Goal: Task Accomplishment & Management: Complete application form

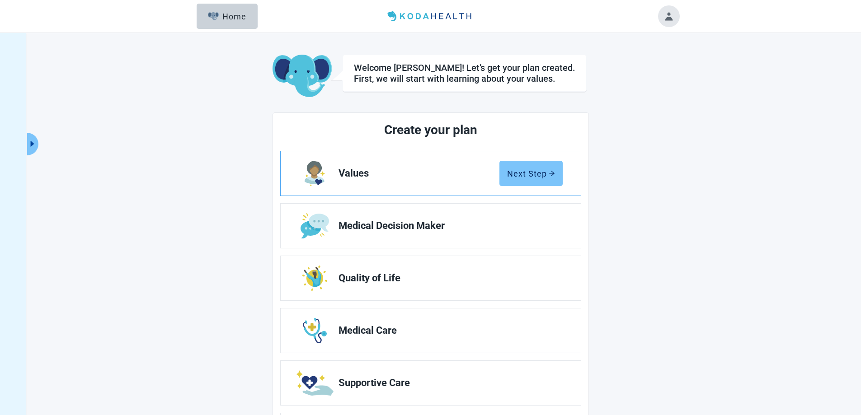
click at [538, 179] on button "Next Step" at bounding box center [531, 173] width 63 height 25
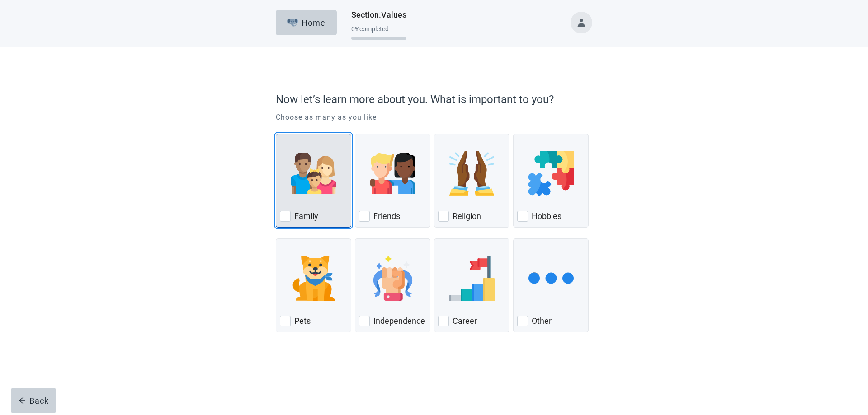
click at [293, 219] on div "Family" at bounding box center [313, 216] width 67 height 14
click at [276, 134] on input "Family" at bounding box center [276, 134] width 0 height 0
checkbox input "true"
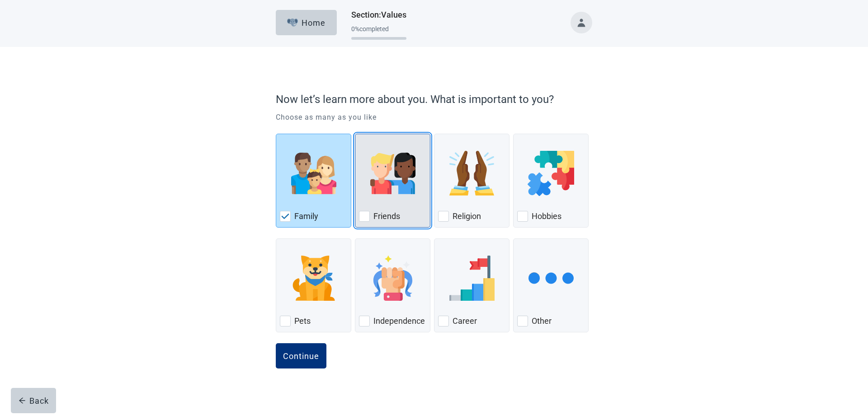
click at [365, 216] on div "Friends, checkbox, not checked" at bounding box center [364, 216] width 11 height 11
click at [355, 134] on input "Friends" at bounding box center [355, 134] width 0 height 0
checkbox input "true"
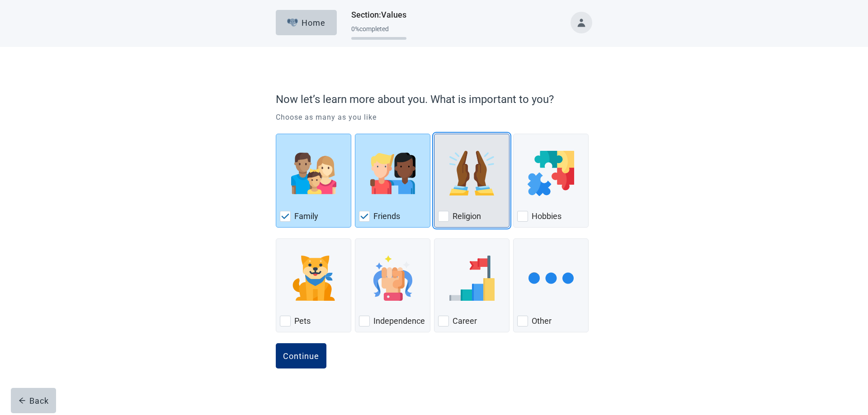
click at [448, 217] on div "Religion, checkbox, not checked" at bounding box center [443, 216] width 11 height 11
click at [434, 134] on input "Religion" at bounding box center [434, 134] width 0 height 0
checkbox input "true"
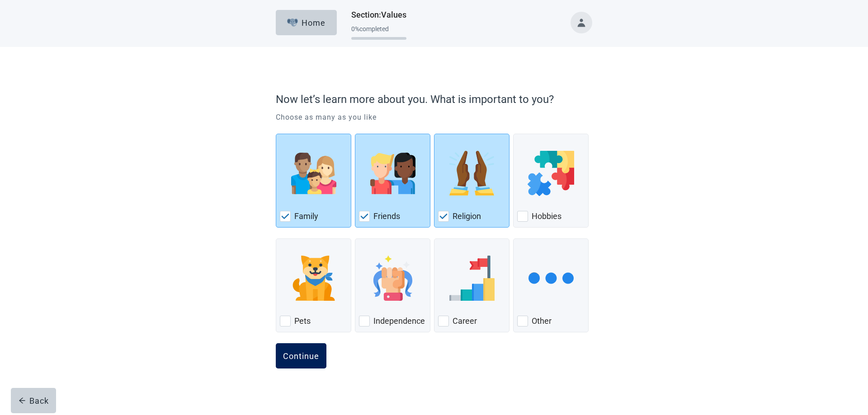
click at [296, 358] on div "Continue" at bounding box center [301, 356] width 36 height 9
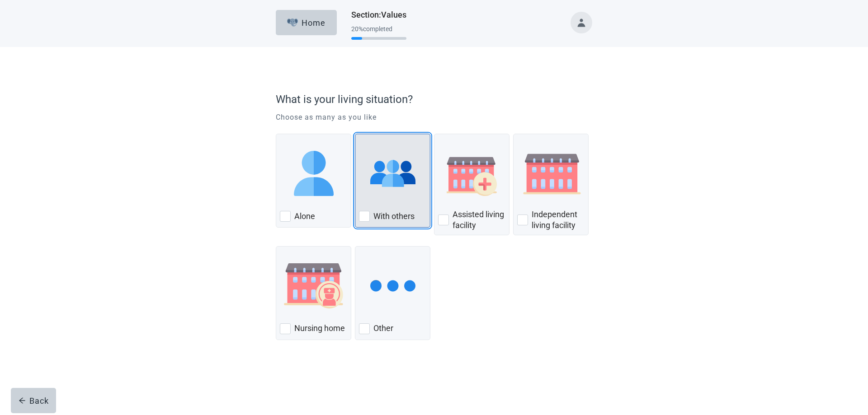
click at [368, 218] on div "With Others, checkbox, not checked" at bounding box center [364, 216] width 11 height 11
click at [355, 134] on input "With others" at bounding box center [355, 134] width 0 height 0
checkbox input "true"
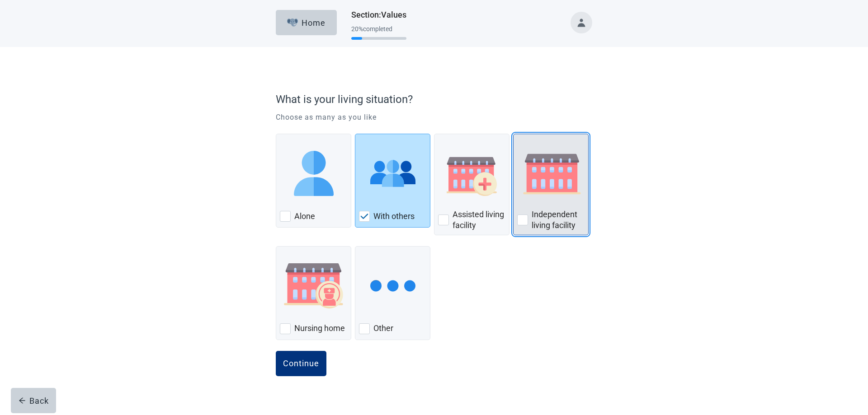
click at [521, 222] on div "Independent Living Facility, checkbox, not checked" at bounding box center [522, 220] width 11 height 11
click at [514, 134] on input "Independent living facility" at bounding box center [513, 134] width 0 height 0
checkbox input "true"
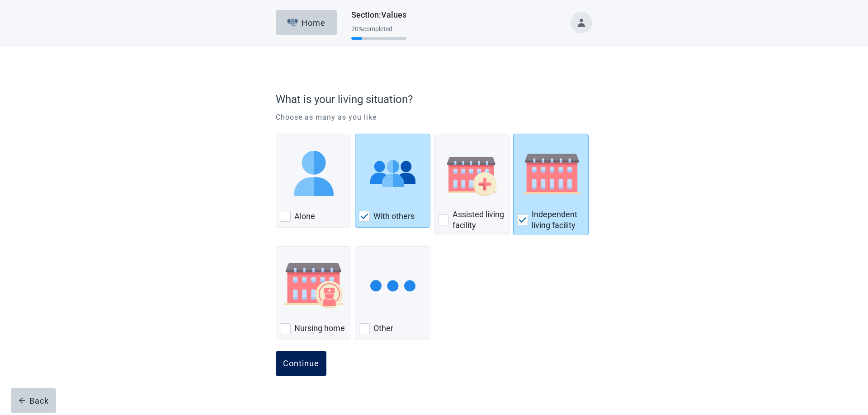
click at [295, 368] on div "Continue" at bounding box center [301, 363] width 36 height 9
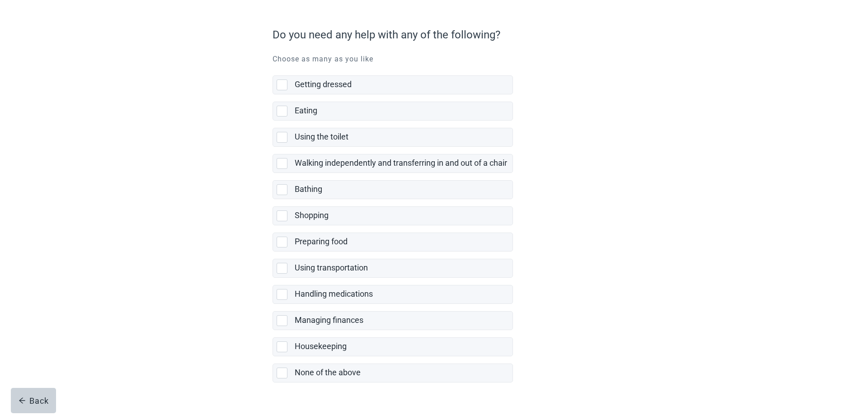
scroll to position [85, 0]
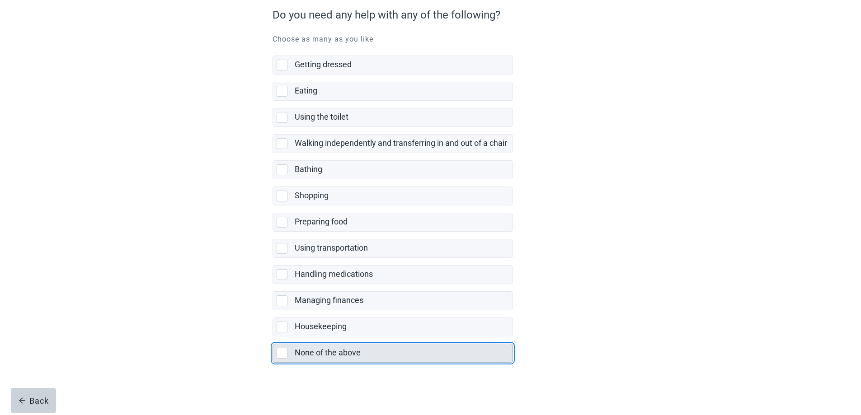
click at [281, 353] on div "None of the above, checkbox, not selected" at bounding box center [282, 353] width 11 height 11
click at [273, 337] on input "None of the above" at bounding box center [273, 337] width 0 height 0
checkbox input "true"
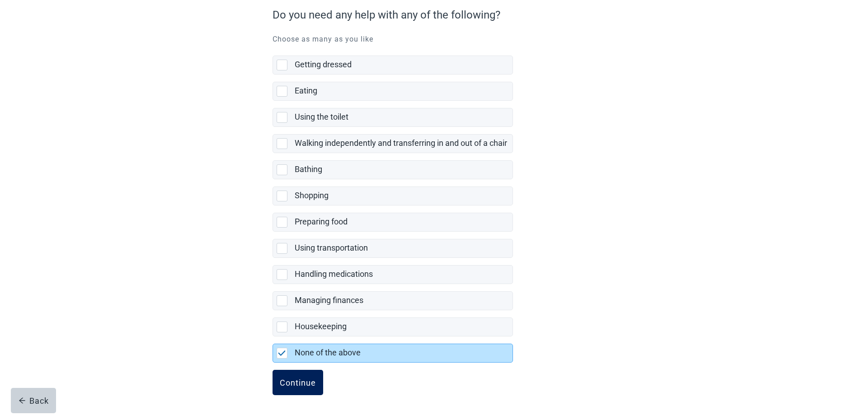
click at [309, 387] on div "Continue" at bounding box center [298, 382] width 36 height 9
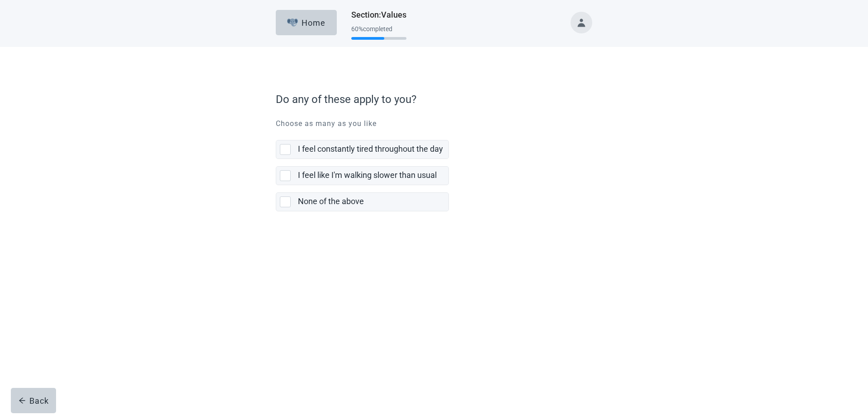
drag, startPoint x: 282, startPoint y: 150, endPoint x: 282, endPoint y: 162, distance: 11.8
click at [282, 152] on div "I feel constantly tired throughout the day, checkbox, not selected" at bounding box center [285, 149] width 11 height 11
click at [276, 133] on input "I feel constantly tired throughout the day" at bounding box center [276, 133] width 0 height 0
checkbox input "true"
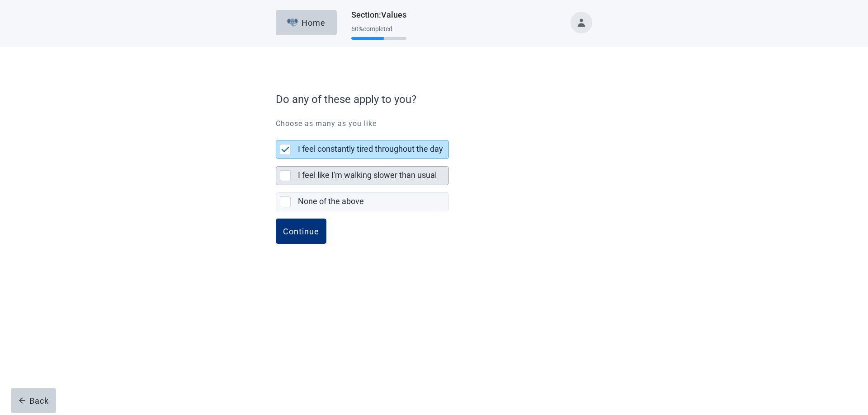
drag, startPoint x: 281, startPoint y: 174, endPoint x: 281, endPoint y: 180, distance: 6.3
click at [281, 174] on div "I feel like I'm walking slower than usual, checkbox, not selected" at bounding box center [285, 175] width 11 height 11
click at [276, 160] on input "I feel like I'm walking slower than usual" at bounding box center [276, 159] width 0 height 0
checkbox input "true"
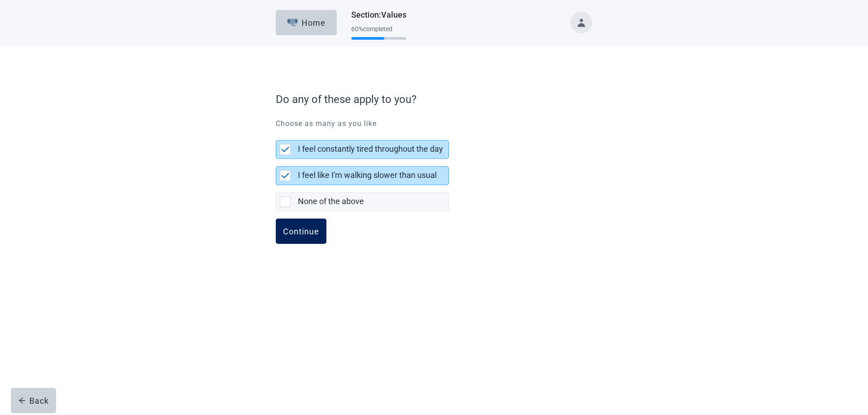
click at [294, 238] on button "Continue" at bounding box center [301, 231] width 51 height 25
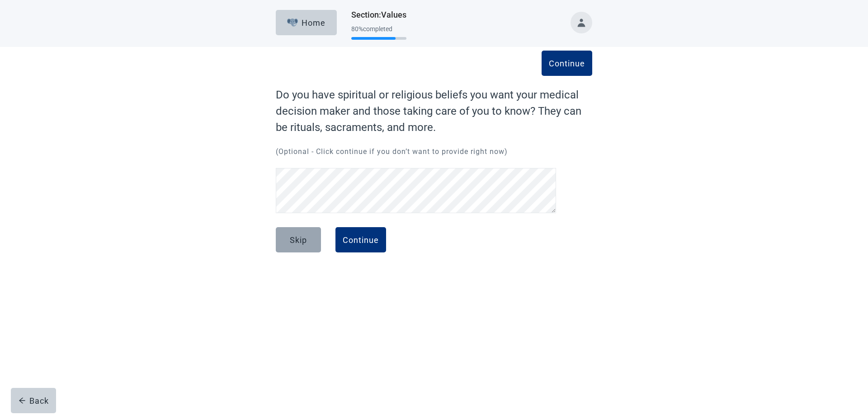
click at [302, 244] on div "Skip" at bounding box center [298, 240] width 17 height 9
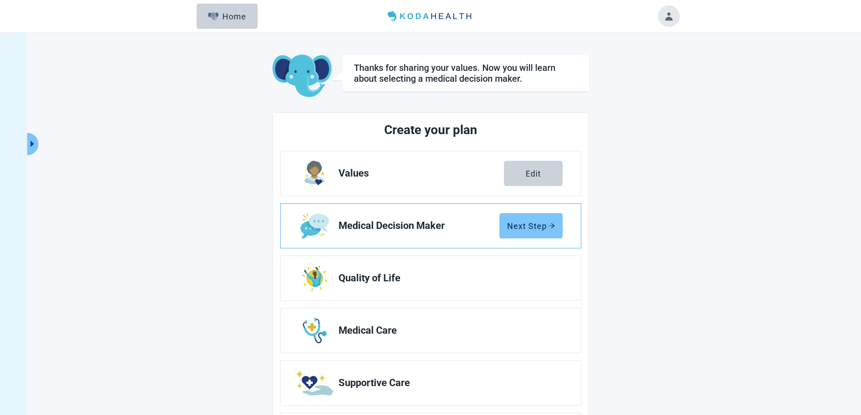
click at [537, 222] on div "Next Step" at bounding box center [531, 225] width 48 height 9
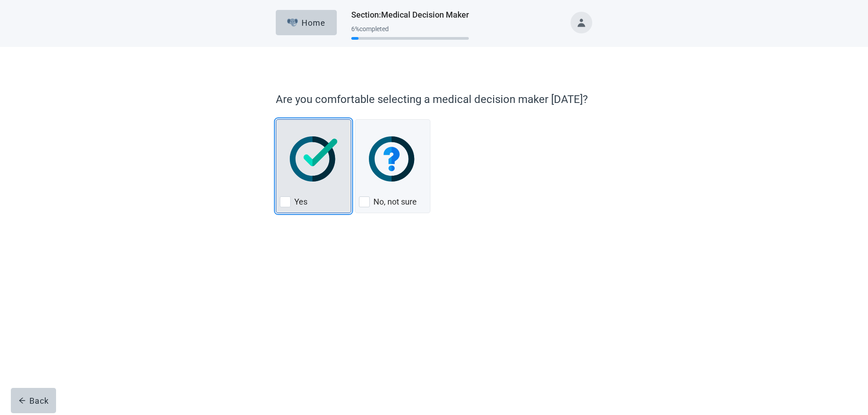
click at [285, 202] on div "Yes, checkbox, not checked" at bounding box center [285, 202] width 11 height 11
click at [276, 120] on input "Yes" at bounding box center [276, 119] width 0 height 0
checkbox input "true"
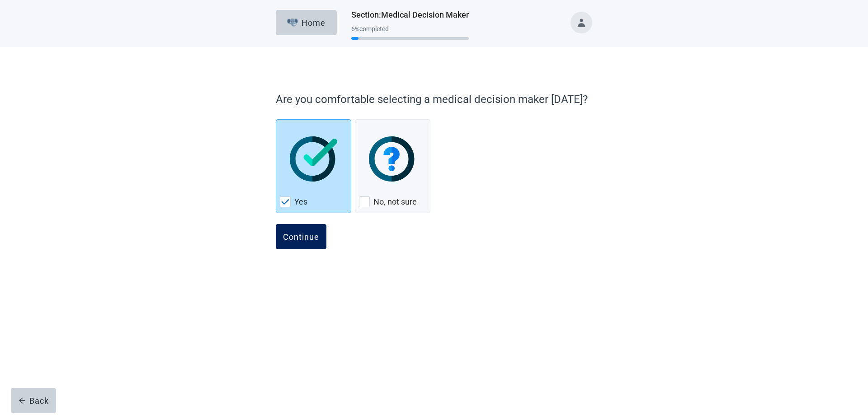
click at [306, 237] on div "Continue" at bounding box center [301, 236] width 36 height 9
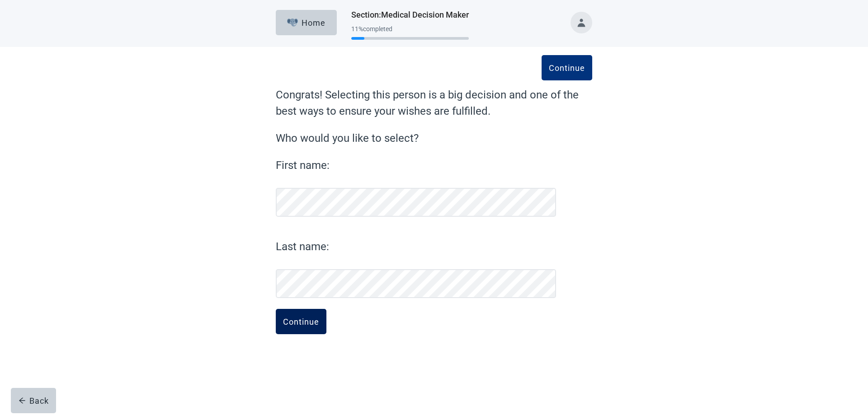
click at [305, 318] on div "Continue" at bounding box center [301, 321] width 36 height 9
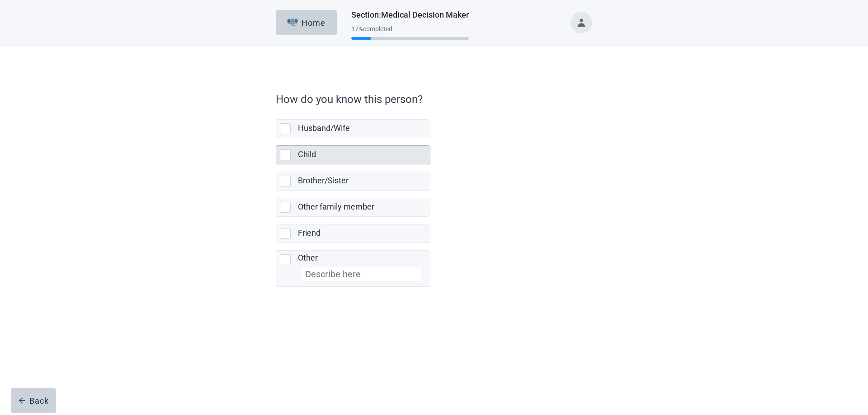
click at [286, 157] on div "Child, checkbox, not selected" at bounding box center [285, 155] width 11 height 11
click at [276, 139] on input "Child" at bounding box center [276, 138] width 0 height 0
checkbox input "true"
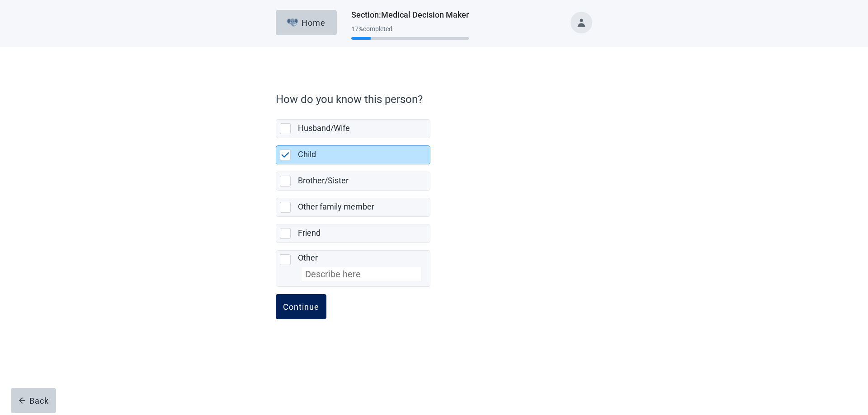
click at [293, 308] on div "Continue" at bounding box center [301, 306] width 36 height 9
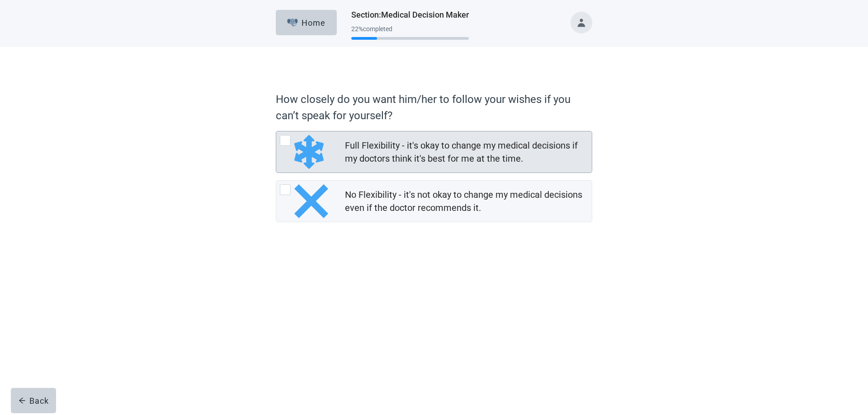
click at [284, 136] on div "Full Flexibility - it's okay to change my medical decisions if my doctors think…" at bounding box center [285, 140] width 11 height 11
click at [276, 132] on input "Full Flexibility - it's okay to change my medical decisions if my doctors think…" at bounding box center [276, 131] width 0 height 0
radio input "true"
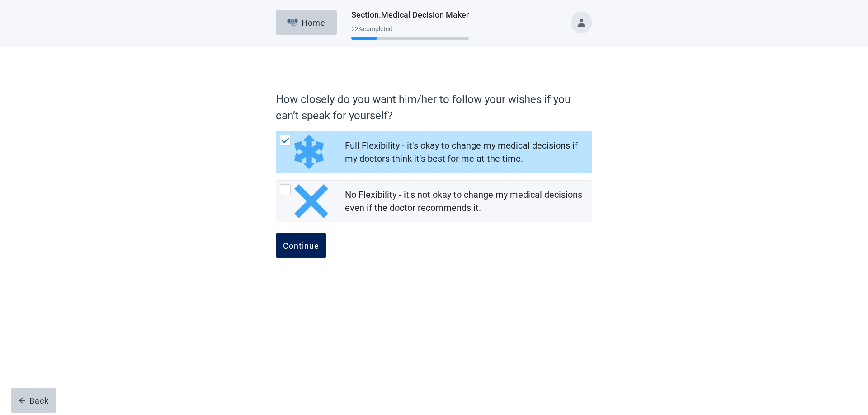
click at [299, 252] on button "Continue" at bounding box center [301, 245] width 51 height 25
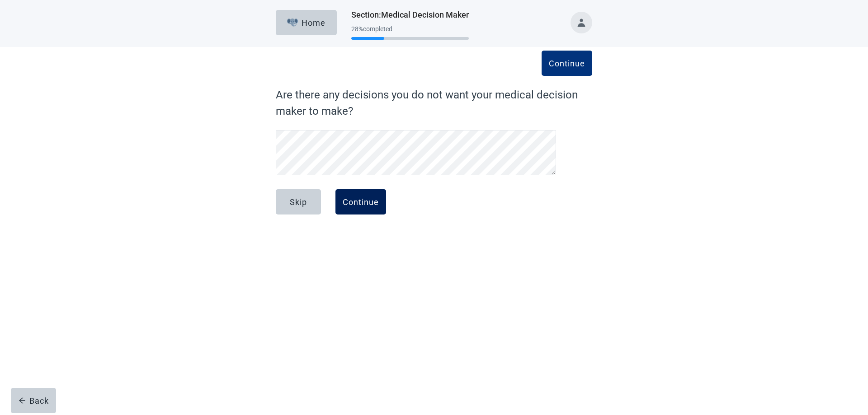
click at [356, 203] on div "Continue" at bounding box center [361, 202] width 36 height 9
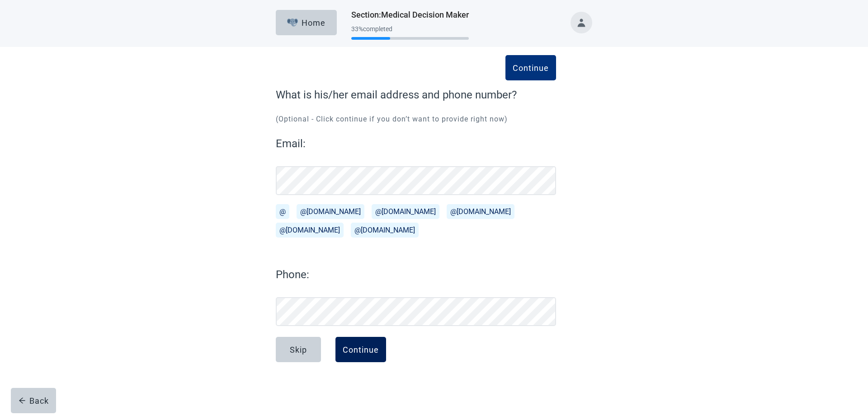
click at [360, 352] on div "Continue" at bounding box center [361, 349] width 36 height 9
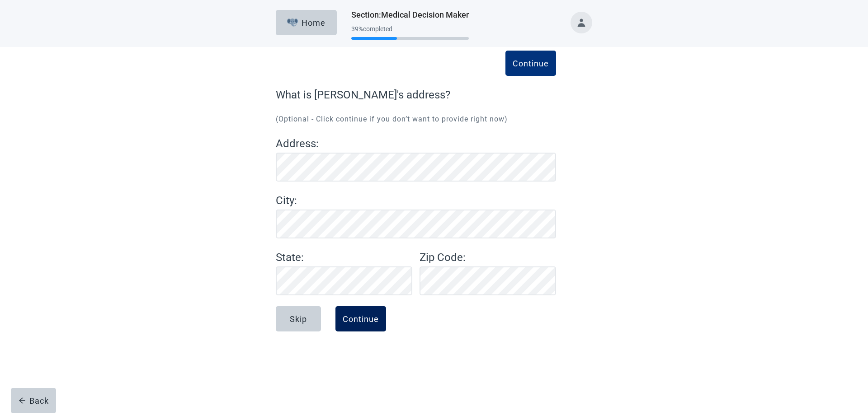
click at [350, 319] on div "Continue" at bounding box center [361, 319] width 36 height 9
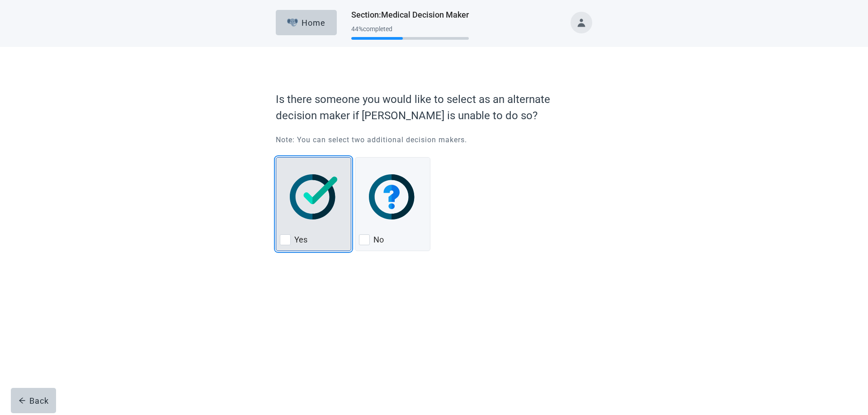
click at [284, 239] on div "Yes, checkbox, not checked" at bounding box center [285, 240] width 11 height 11
click at [276, 158] on input "Yes" at bounding box center [276, 157] width 0 height 0
checkbox input "true"
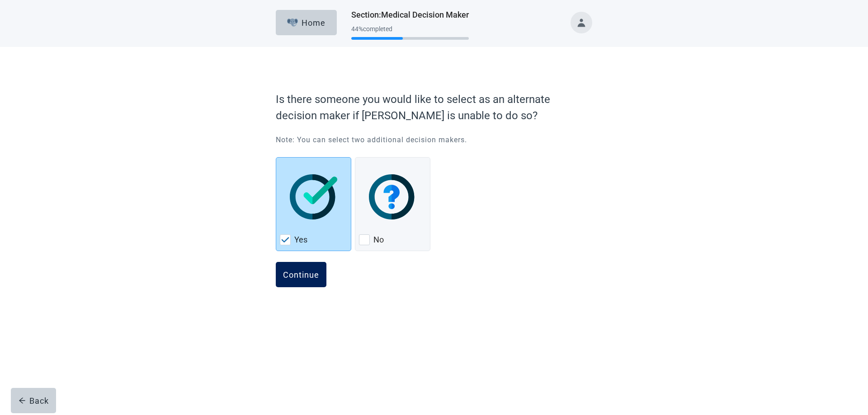
click at [292, 277] on div "Continue" at bounding box center [301, 274] width 36 height 9
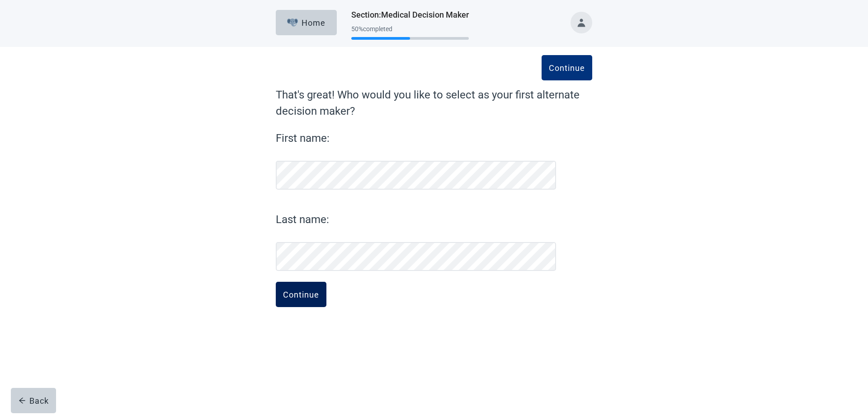
click at [295, 296] on div "Continue" at bounding box center [301, 294] width 36 height 9
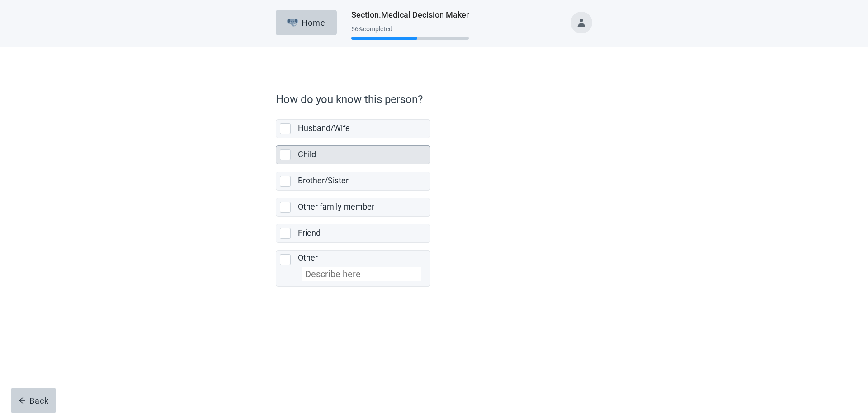
click at [284, 155] on div "Child, checkbox, not selected" at bounding box center [285, 155] width 11 height 11
click at [276, 139] on input "Child" at bounding box center [276, 138] width 0 height 0
checkbox input "true"
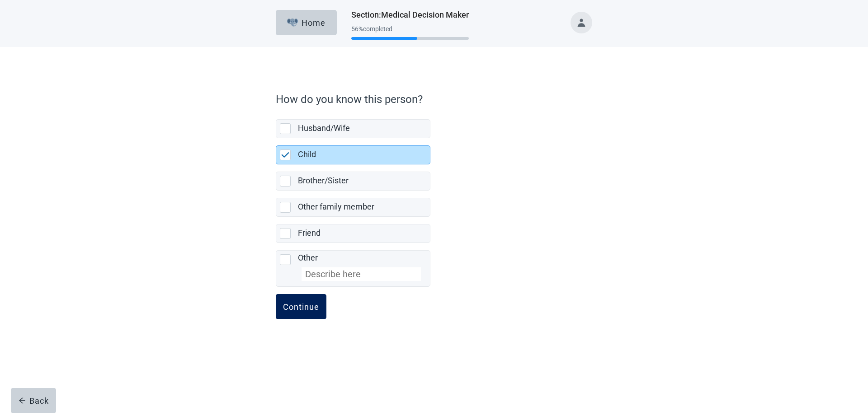
click at [298, 310] on div "Continue" at bounding box center [301, 306] width 36 height 9
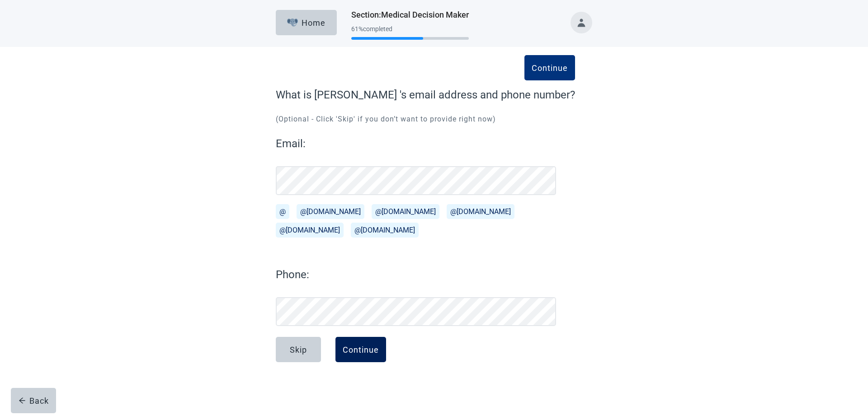
click at [357, 353] on div "Continue" at bounding box center [361, 349] width 36 height 9
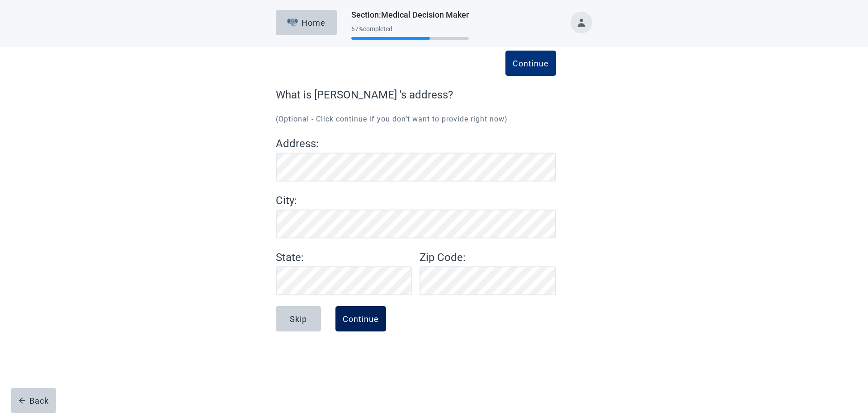
click at [368, 320] on div "Continue" at bounding box center [361, 319] width 36 height 9
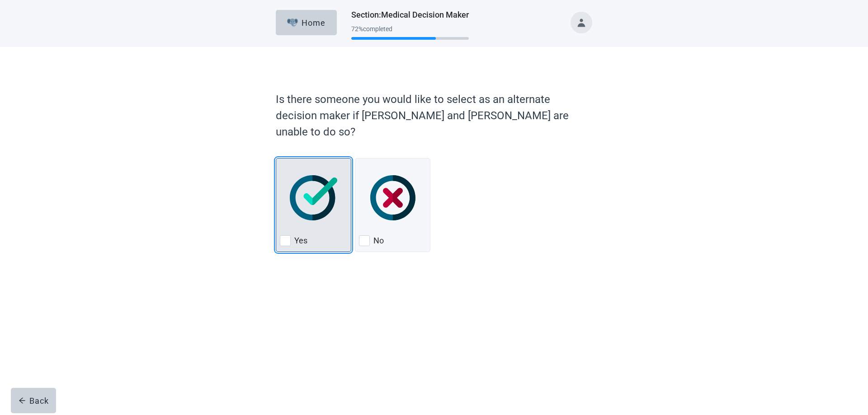
click at [287, 236] on div "Yes, checkbox, not checked" at bounding box center [285, 241] width 11 height 11
click at [276, 159] on input "Yes" at bounding box center [276, 158] width 0 height 0
checkbox input "true"
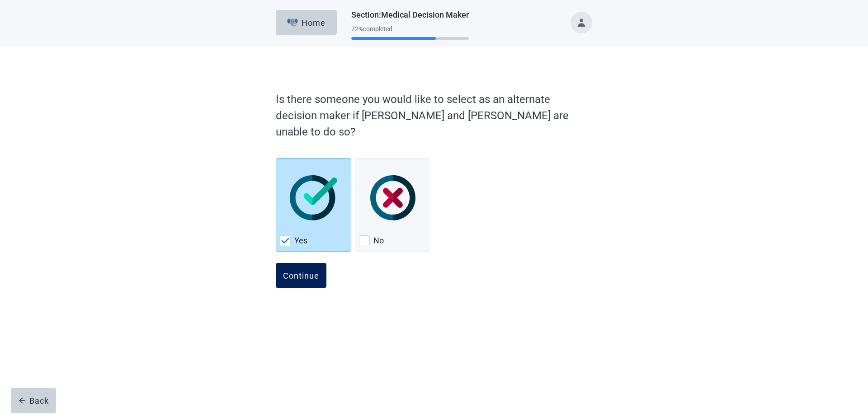
click at [295, 271] on div "Continue" at bounding box center [301, 275] width 36 height 9
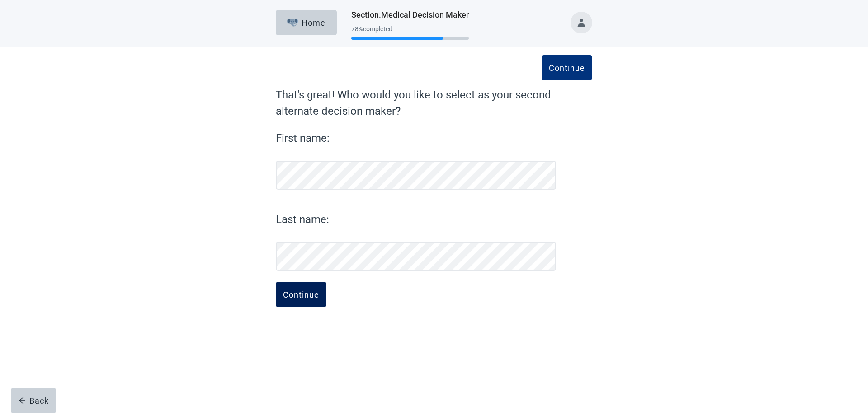
click at [300, 293] on div "Continue" at bounding box center [301, 294] width 36 height 9
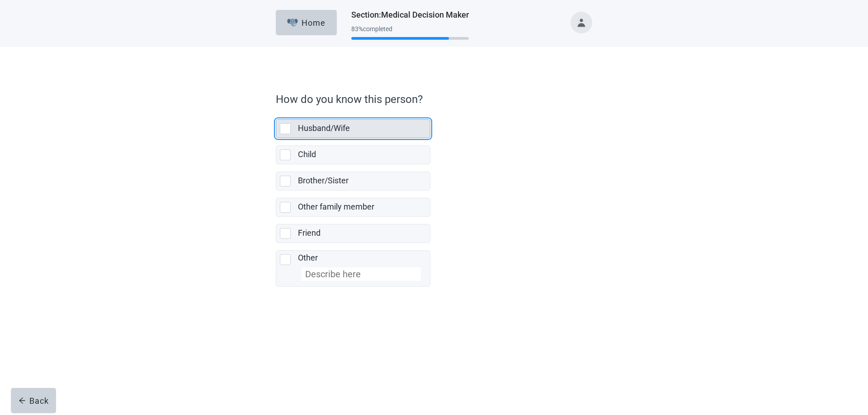
click at [286, 128] on div "Husband/Wife, checkbox, not selected" at bounding box center [285, 128] width 11 height 11
click at [276, 113] on input "Husband/Wife" at bounding box center [276, 112] width 0 height 0
checkbox input "true"
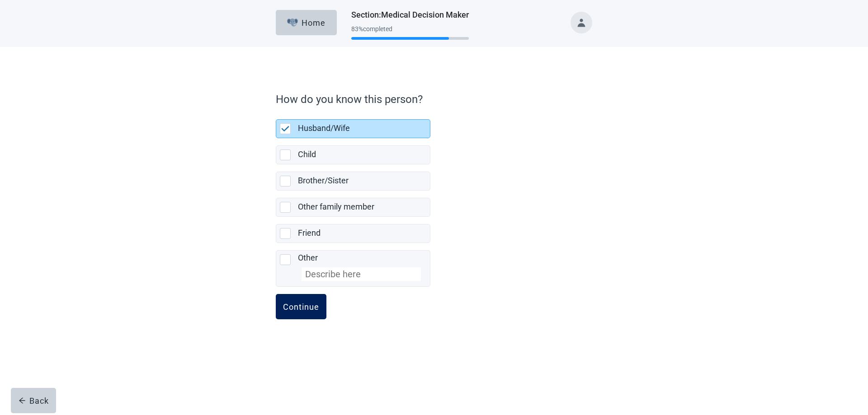
click at [297, 300] on button "Continue" at bounding box center [301, 306] width 51 height 25
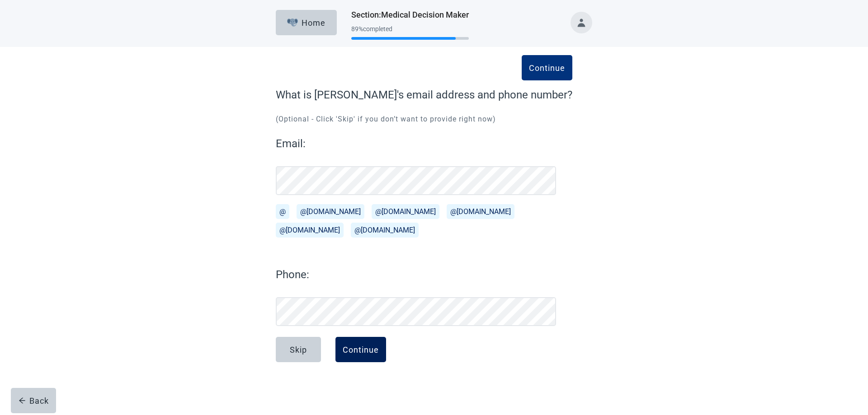
click at [362, 348] on div "Continue" at bounding box center [361, 349] width 36 height 9
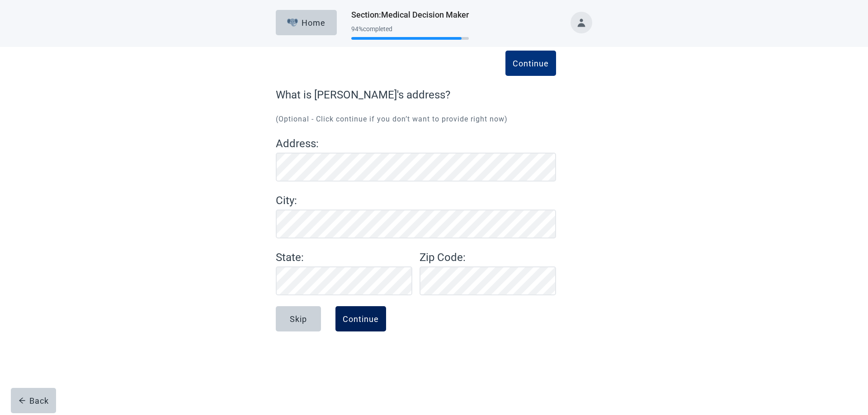
click at [355, 323] on div "Continue" at bounding box center [361, 319] width 36 height 9
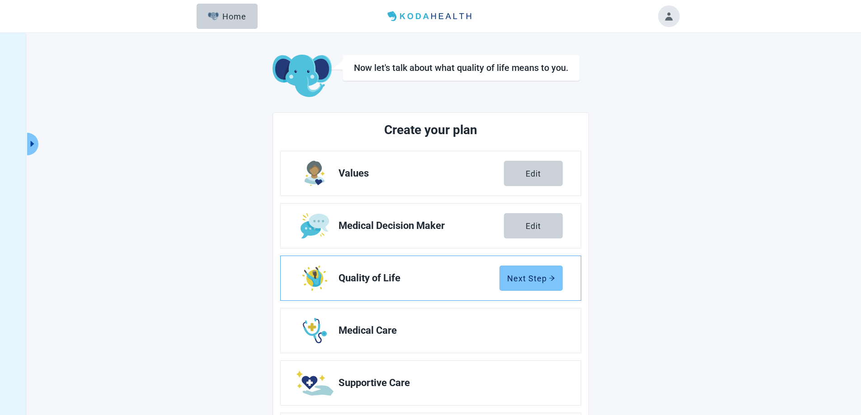
click at [538, 279] on div "Next Step" at bounding box center [531, 278] width 48 height 9
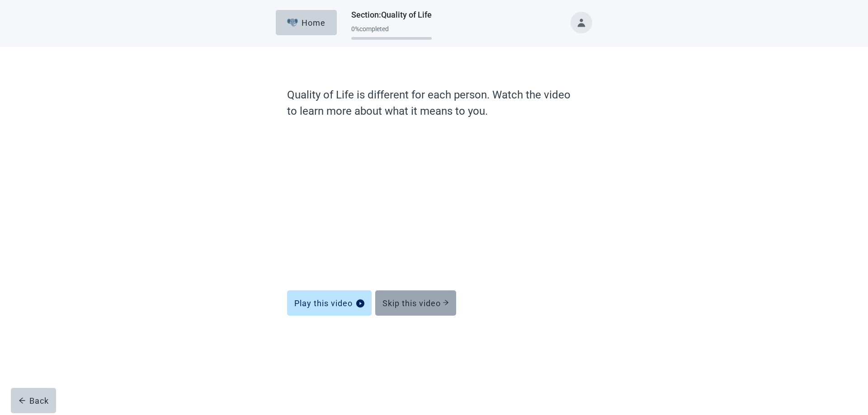
click at [385, 300] on div "Skip this video" at bounding box center [415, 303] width 66 height 9
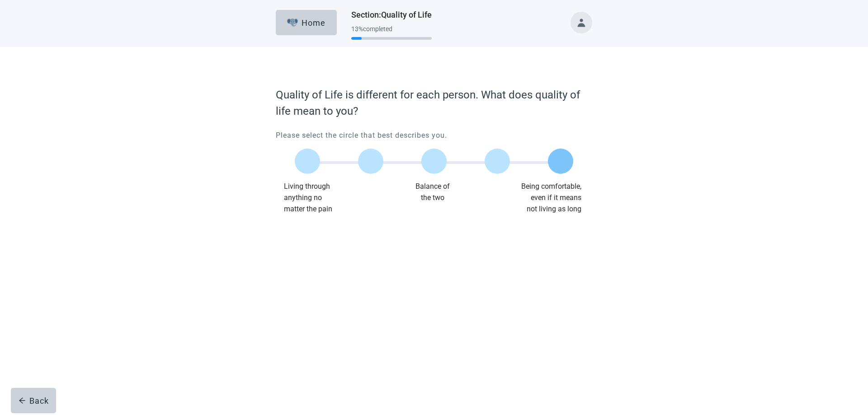
click at [568, 170] on label "Main content" at bounding box center [560, 161] width 25 height 25
click at [561, 161] on input "Quality of life scale: 100 out of 100. Being comfortable, even if it means not …" at bounding box center [561, 161] width 0 height 0
click at [303, 230] on div "Continue" at bounding box center [301, 233] width 36 height 9
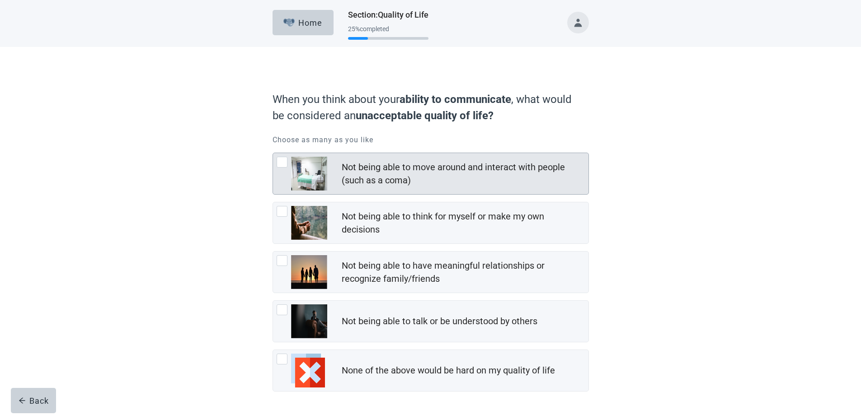
click at [282, 163] on div "Not being able to move around and interact with people (such as a coma), checkb…" at bounding box center [282, 162] width 11 height 11
click at [273, 153] on input "Not being able to move around and interact with people (such as a coma)" at bounding box center [273, 153] width 0 height 0
checkbox input "true"
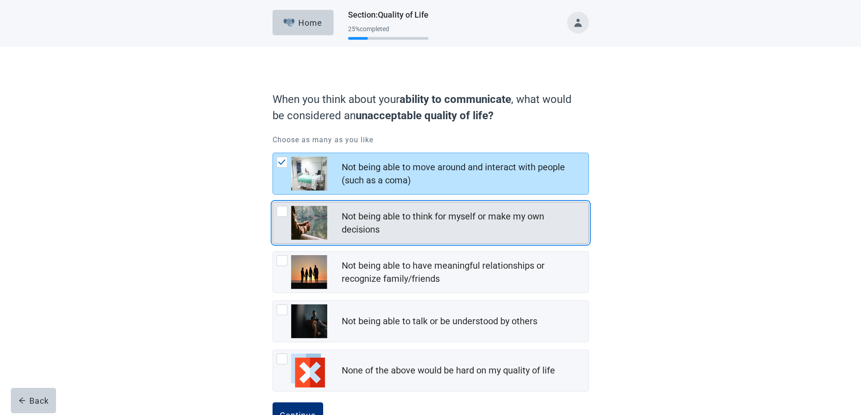
click at [281, 215] on div "Not being able to think for myself or make my own decisions, checkbox, not chec…" at bounding box center [282, 211] width 11 height 11
click at [273, 203] on input "Not being able to think for myself or make my own decisions" at bounding box center [273, 202] width 0 height 0
checkbox input "true"
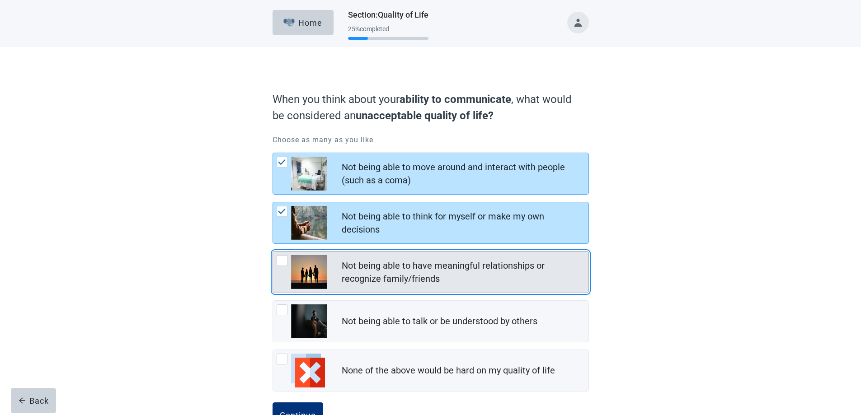
click at [282, 261] on div "Not being able to have meaningful relationships or recognize family/friends, ch…" at bounding box center [282, 260] width 11 height 11
click at [273, 252] on input "Not being able to have meaningful relationships or recognize family/friends" at bounding box center [273, 251] width 0 height 0
checkbox input "true"
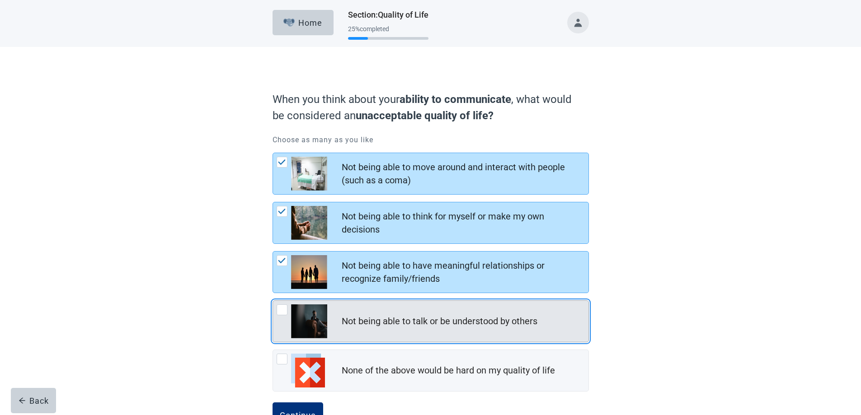
click at [280, 313] on div "Not being able to talk or be understood by others, checkbox, not checked" at bounding box center [282, 310] width 11 height 11
click at [273, 301] on input "Not being able to talk or be understood by others" at bounding box center [273, 301] width 0 height 0
checkbox input "true"
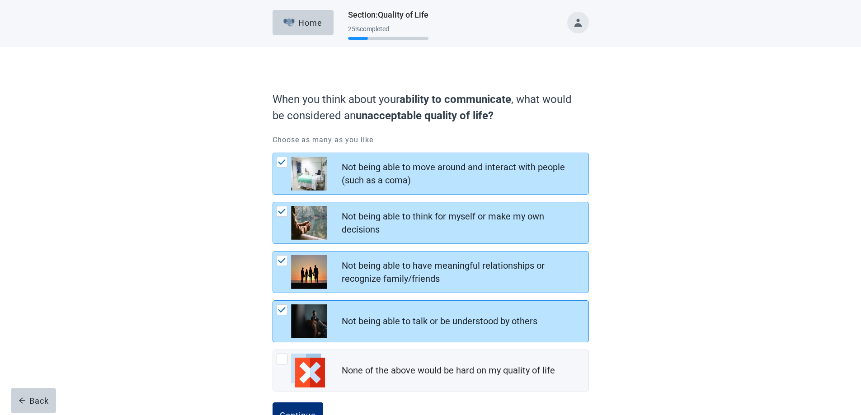
scroll to position [33, 0]
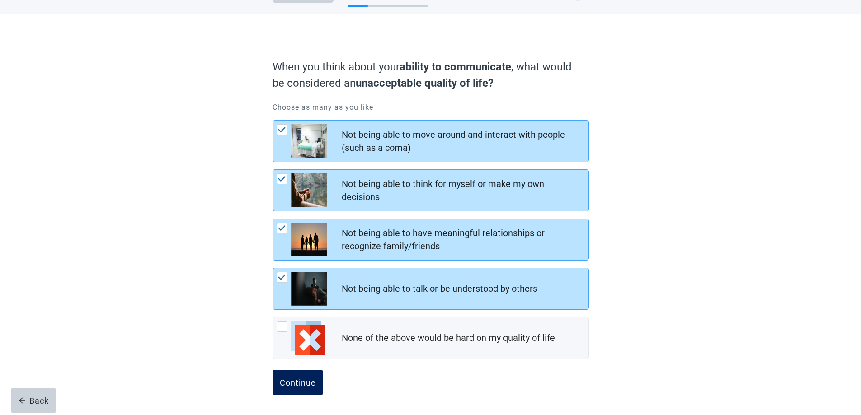
click at [312, 382] on div "Continue" at bounding box center [298, 382] width 36 height 9
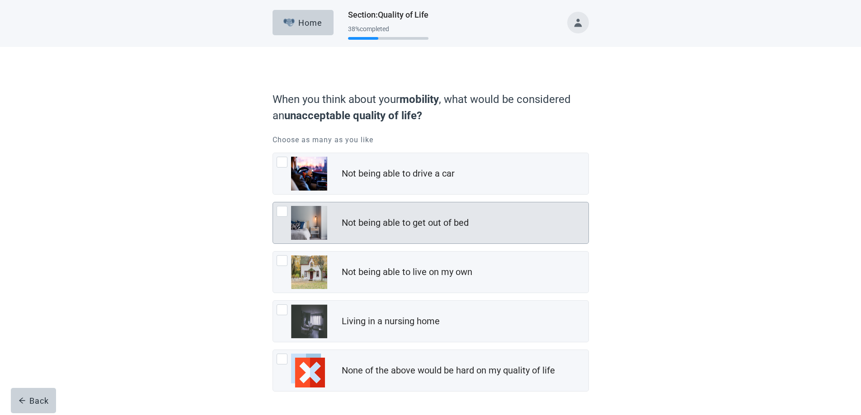
click at [281, 214] on div "Not being able to get out of bed, checkbox, not checked" at bounding box center [282, 211] width 11 height 11
click at [273, 203] on input "Not being able to get out of bed" at bounding box center [273, 202] width 0 height 0
checkbox input "true"
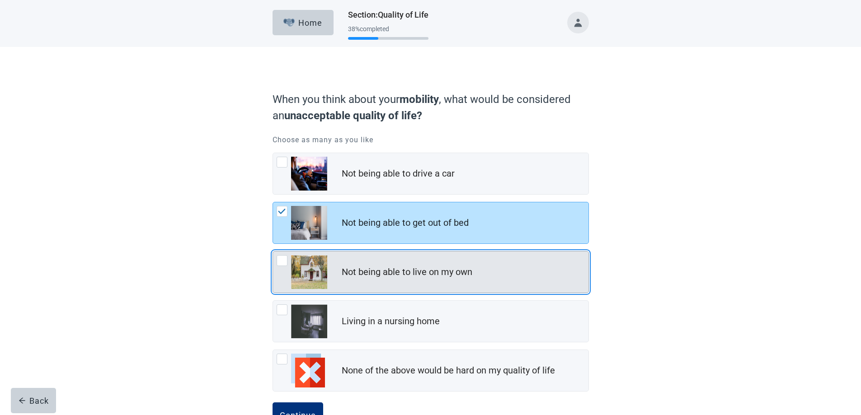
click at [283, 262] on div "Not being able to live on my own, checkbox, not checked" at bounding box center [282, 260] width 11 height 11
click at [273, 252] on input "Not being able to live on my own" at bounding box center [273, 251] width 0 height 0
checkbox input "true"
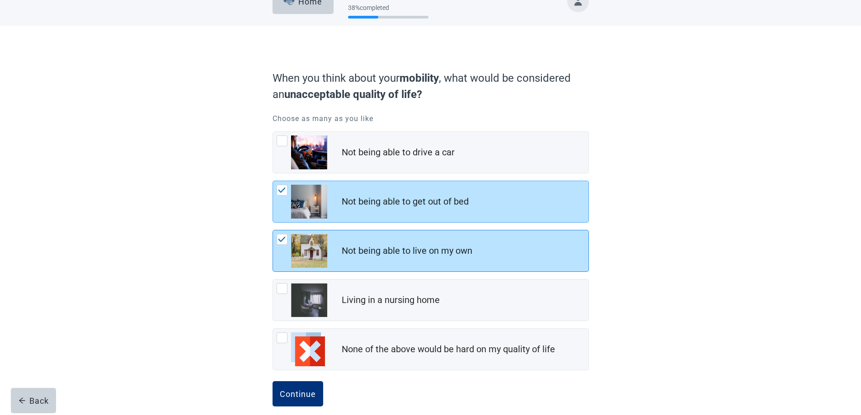
scroll to position [33, 0]
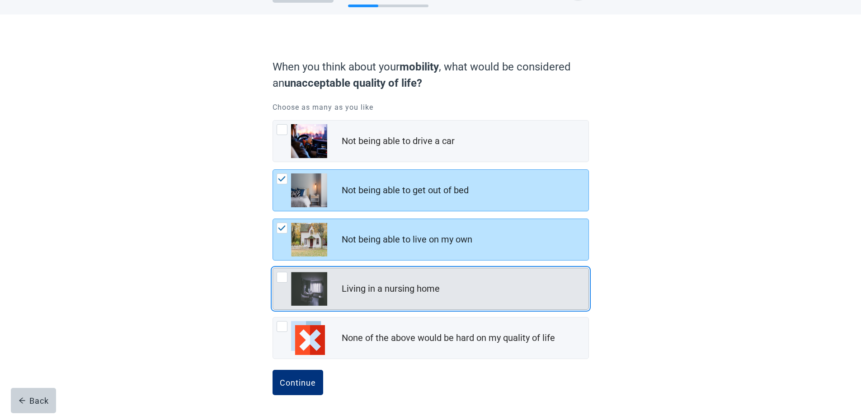
click at [280, 279] on div "Living in a nursing home, checkbox, not checked" at bounding box center [282, 277] width 11 height 11
click at [273, 269] on input "Living in a nursing home" at bounding box center [273, 268] width 0 height 0
checkbox input "true"
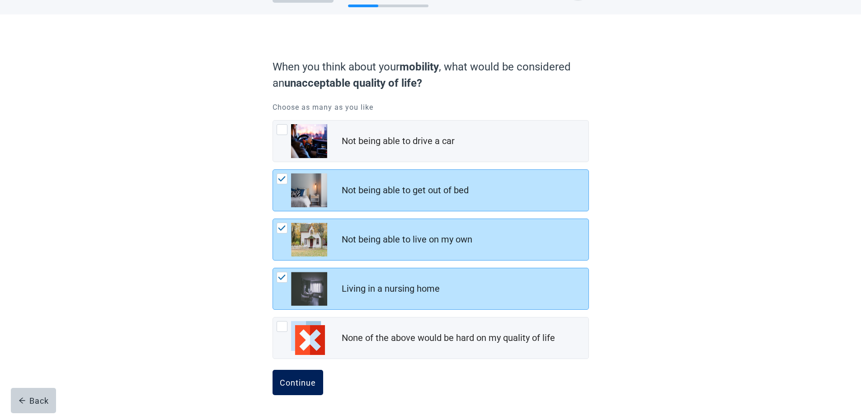
click at [300, 384] on div "Continue" at bounding box center [298, 382] width 36 height 9
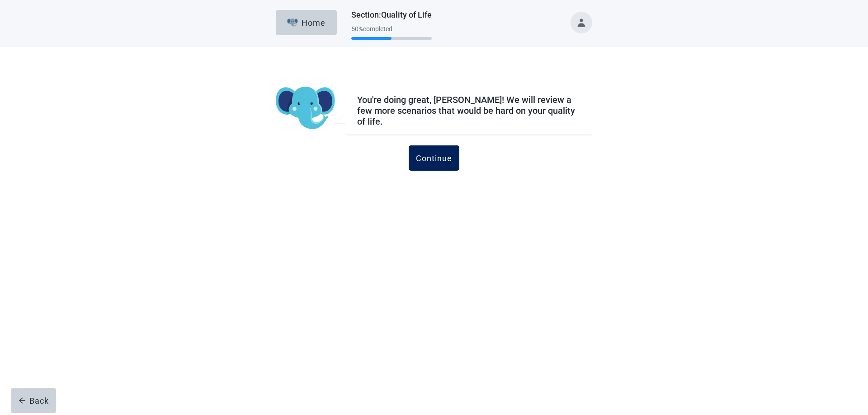
click at [441, 148] on button "Continue" at bounding box center [434, 158] width 51 height 25
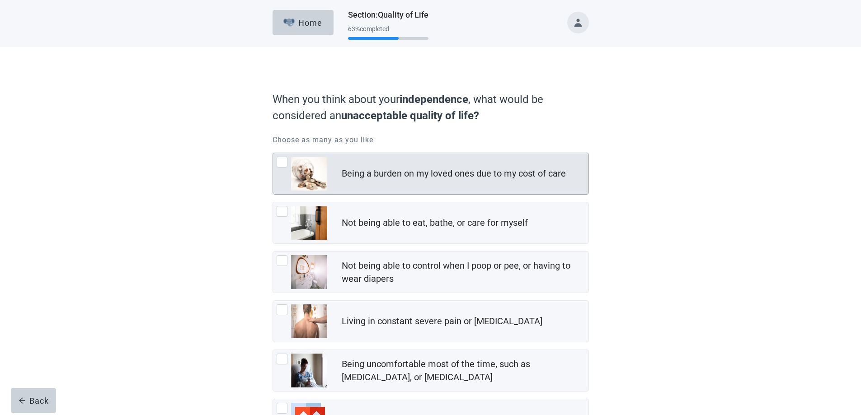
click at [283, 163] on div "Being a burden on my loved ones due to my cost of care, checkbox, not checked" at bounding box center [282, 162] width 11 height 11
click at [273, 153] on input "Being a burden on my loved ones due to my cost of care" at bounding box center [273, 153] width 0 height 0
checkbox input "true"
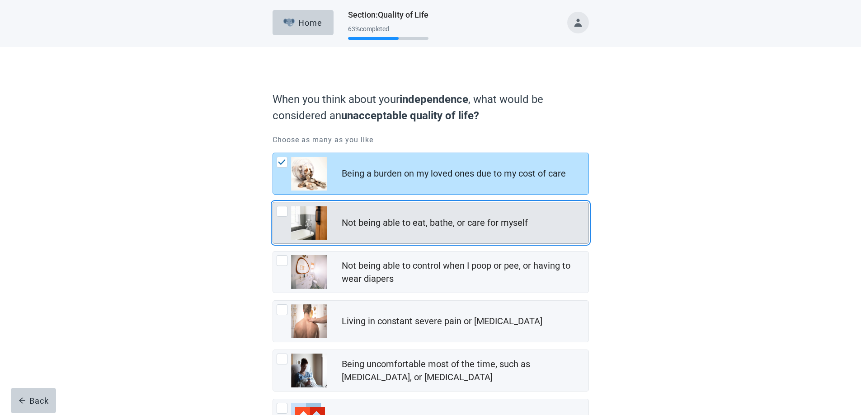
click at [279, 214] on div "Not being able to eat, bathe, or care for myself, checkbox, not checked" at bounding box center [282, 211] width 11 height 11
click at [273, 203] on input "Not being able to eat, bathe, or care for myself" at bounding box center [273, 202] width 0 height 0
checkbox input "true"
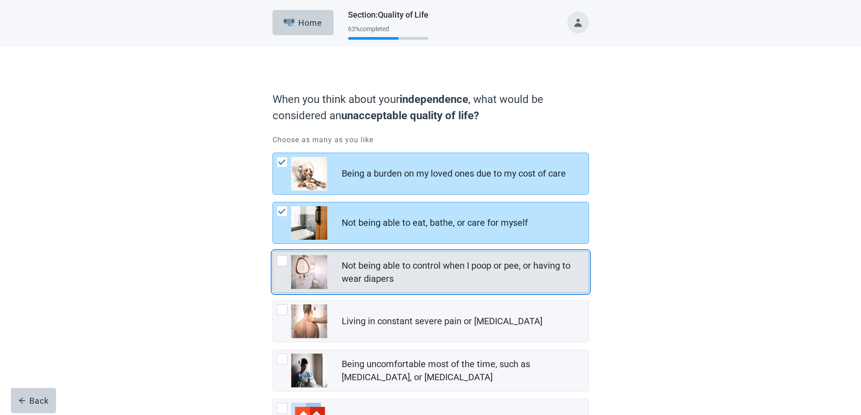
click at [284, 267] on div "Not being able to control when I poop or pee, or having to wear diapers, checkb…" at bounding box center [302, 272] width 51 height 34
click at [273, 252] on input "Not being able to control when I poop or pee, or having to wear diapers" at bounding box center [273, 251] width 0 height 0
checkbox input "true"
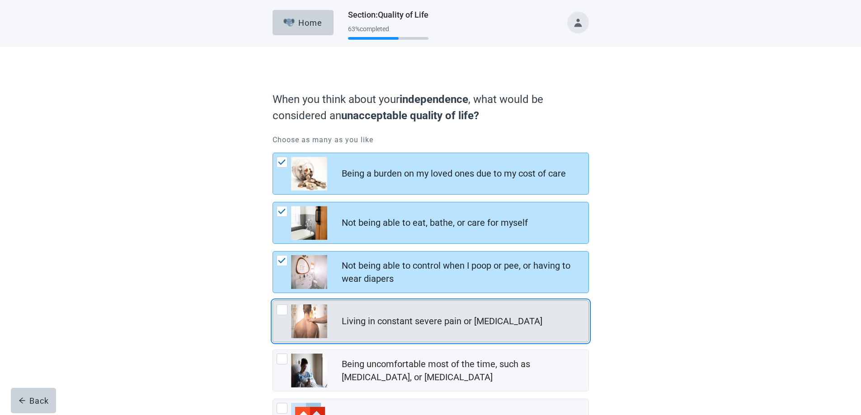
click at [281, 311] on div "Living in constant severe pain or shortness of breath, checkbox, not checked" at bounding box center [282, 310] width 11 height 11
click at [273, 301] on input "Living in constant severe pain or [MEDICAL_DATA]" at bounding box center [273, 301] width 0 height 0
checkbox input "true"
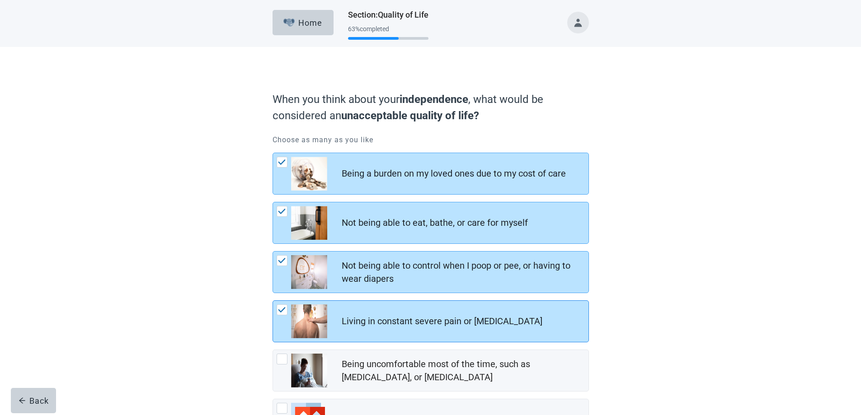
scroll to position [82, 0]
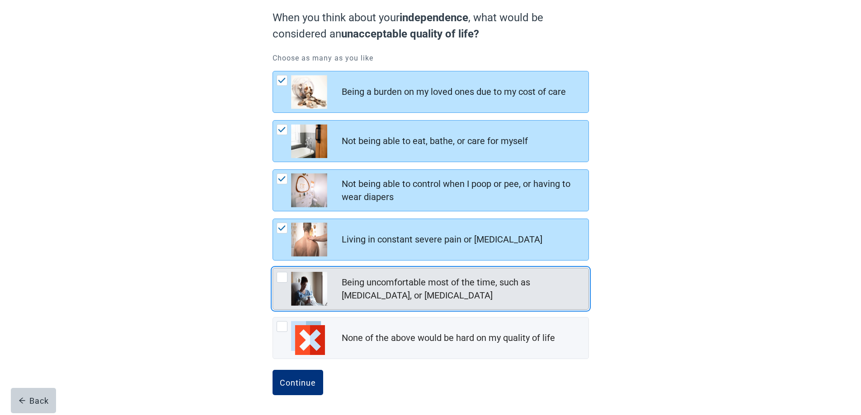
drag, startPoint x: 280, startPoint y: 278, endPoint x: 284, endPoint y: 301, distance: 23.4
click at [280, 282] on div "Being uncomfortable most of the time, such as nausea, vomiting, or diarrhea, ch…" at bounding box center [282, 277] width 11 height 11
click at [273, 269] on input "Being uncomfortable most of the time, such as [MEDICAL_DATA], or [MEDICAL_DATA]" at bounding box center [273, 268] width 0 height 0
checkbox input "true"
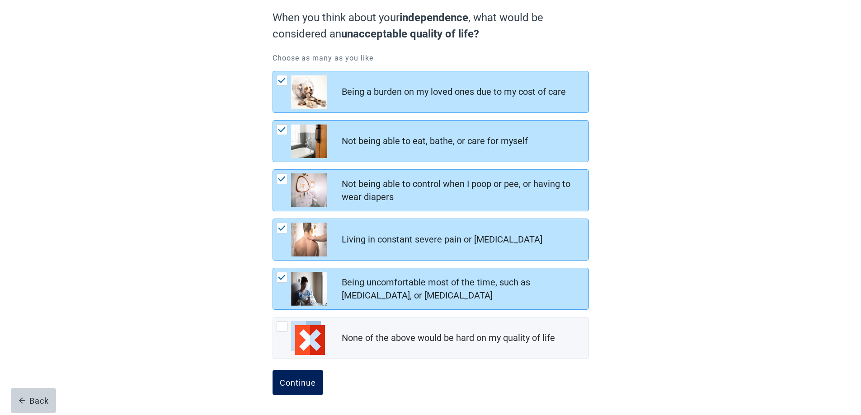
click at [294, 389] on button "Continue" at bounding box center [298, 382] width 51 height 25
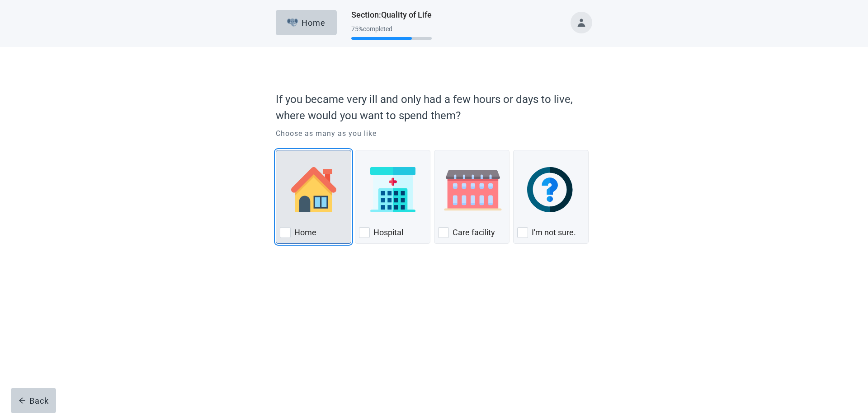
click at [286, 234] on div "Home, checkbox, not checked" at bounding box center [285, 232] width 11 height 11
click at [276, 151] on input "Home" at bounding box center [276, 150] width 0 height 0
checkbox input "true"
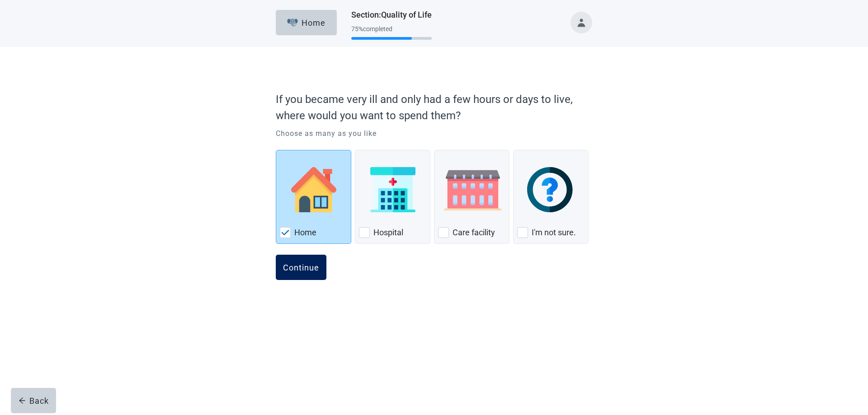
click at [299, 267] on div "Continue" at bounding box center [301, 267] width 36 height 9
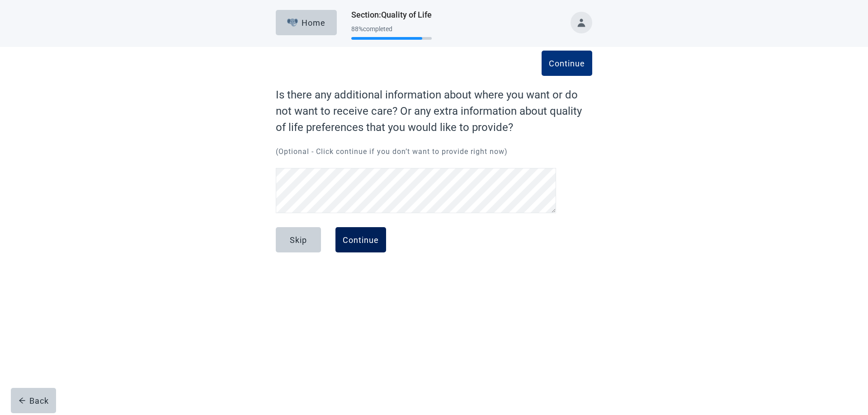
click at [342, 239] on button "Continue" at bounding box center [360, 239] width 51 height 25
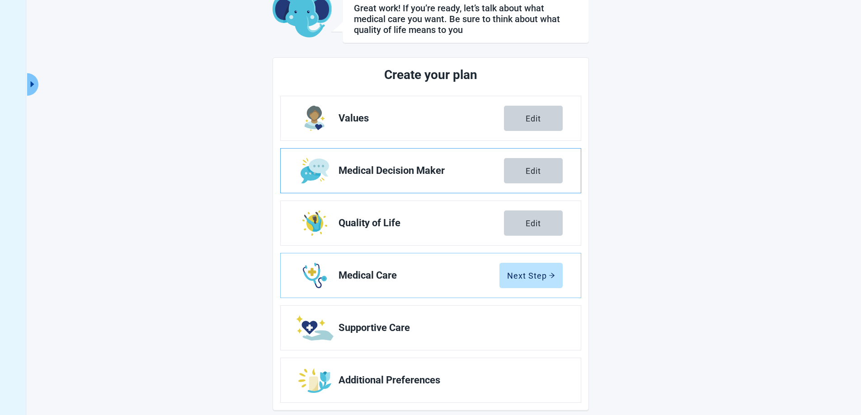
scroll to position [70, 0]
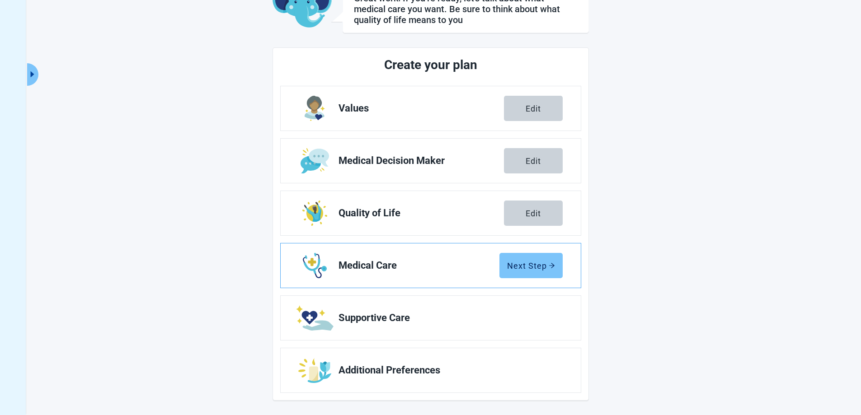
click at [547, 265] on div "Next Step" at bounding box center [531, 265] width 48 height 9
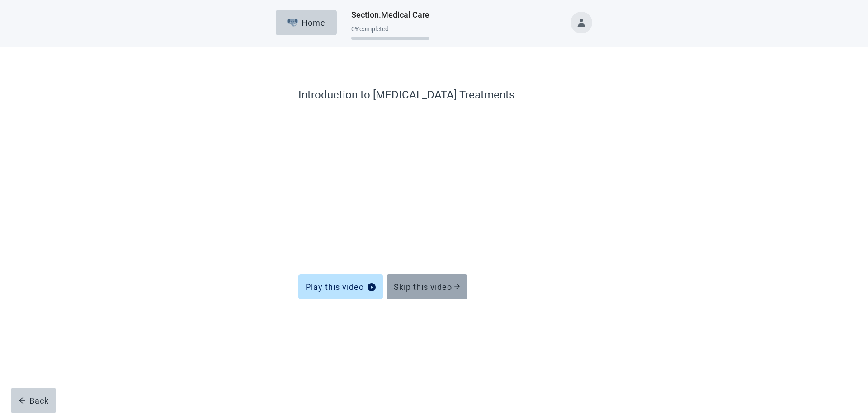
click at [446, 289] on div "Skip this video" at bounding box center [427, 287] width 66 height 9
click at [416, 287] on div "Skip this video" at bounding box center [427, 287] width 66 height 9
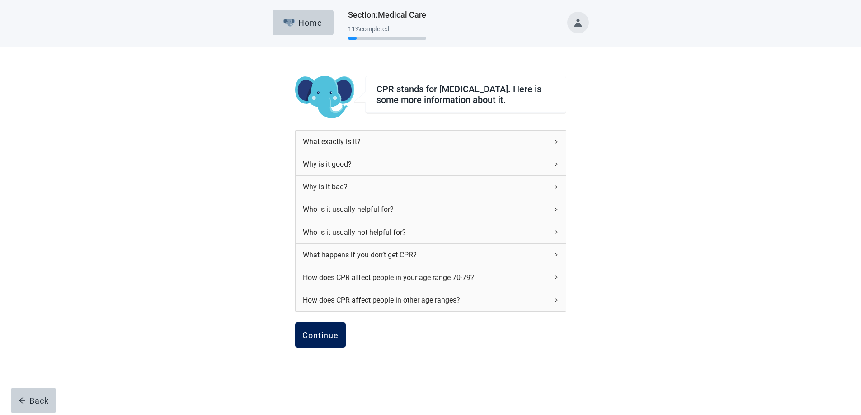
click at [323, 332] on button "Continue" at bounding box center [320, 335] width 51 height 25
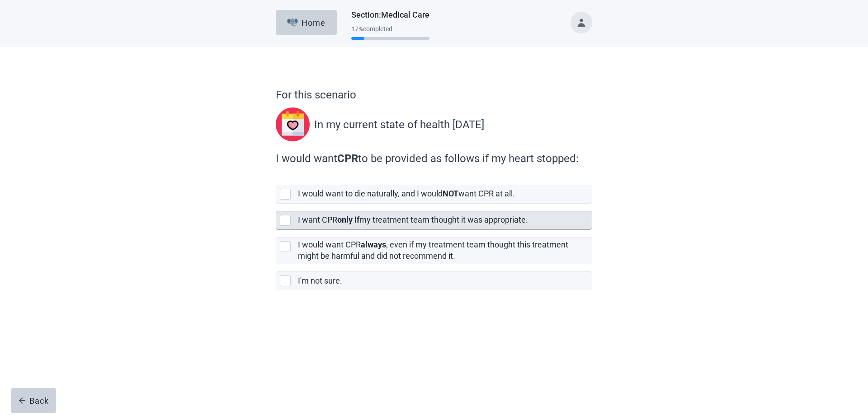
click at [285, 223] on div "[object Object], checkbox, not selected" at bounding box center [285, 220] width 11 height 11
click at [276, 204] on input "I want CPR only if my treatment team thought it was appropriate." at bounding box center [276, 204] width 0 height 0
checkbox input "true"
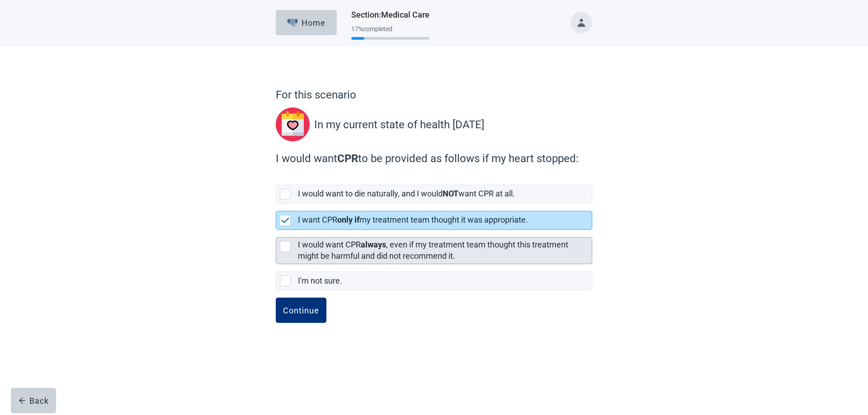
drag, startPoint x: 286, startPoint y: 243, endPoint x: 286, endPoint y: 251, distance: 7.7
click at [286, 244] on div "[object Object], checkbox, not selected" at bounding box center [285, 246] width 11 height 11
click at [276, 231] on input "I would want CPR always , even if my treatment team thought this treatment migh…" at bounding box center [276, 230] width 0 height 0
checkbox input "true"
checkbox input "false"
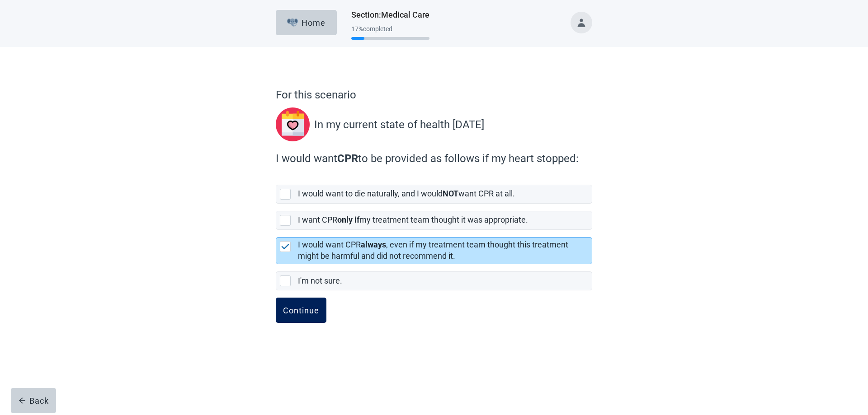
click at [297, 310] on div "Continue" at bounding box center [301, 310] width 36 height 9
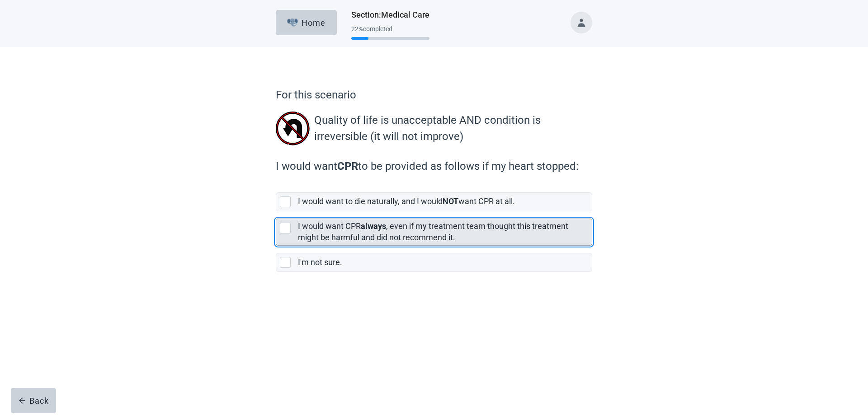
click at [288, 226] on div "[object Object], checkbox, not selected" at bounding box center [285, 228] width 11 height 11
click at [276, 212] on input "I would want CPR always , even if my treatment team thought this treatment migh…" at bounding box center [276, 212] width 0 height 0
checkbox input "true"
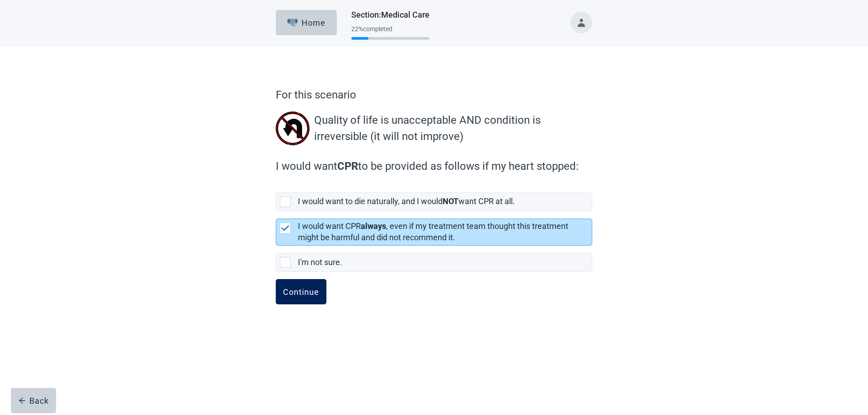
click at [305, 296] on div "Continue" at bounding box center [301, 291] width 36 height 9
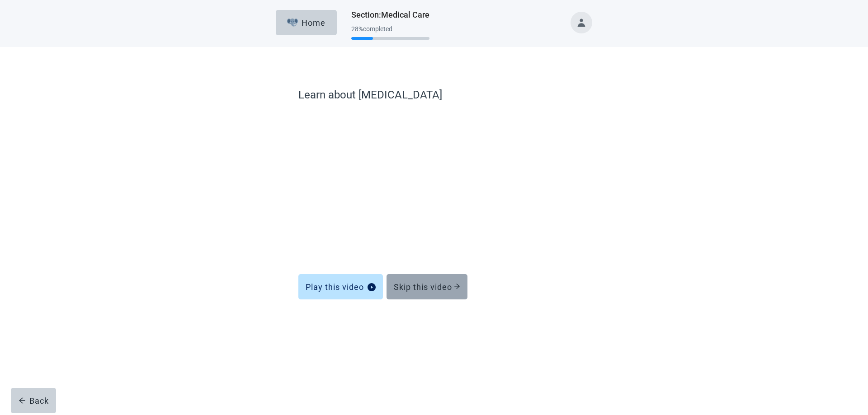
click at [430, 287] on div "Skip this video" at bounding box center [427, 287] width 66 height 9
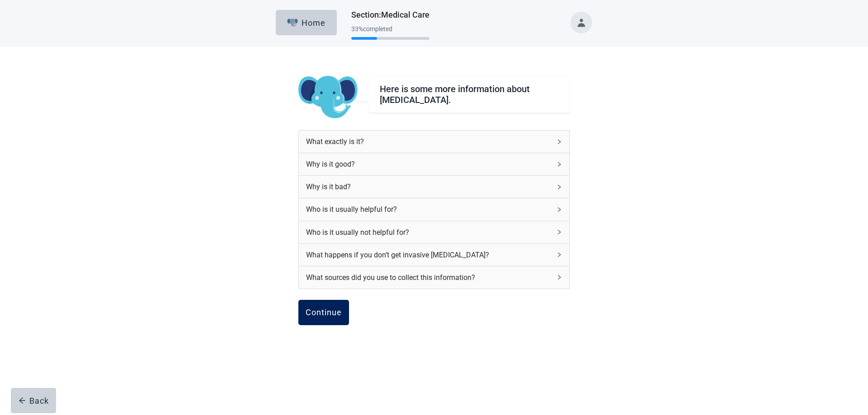
click at [325, 316] on div "Continue" at bounding box center [324, 312] width 36 height 9
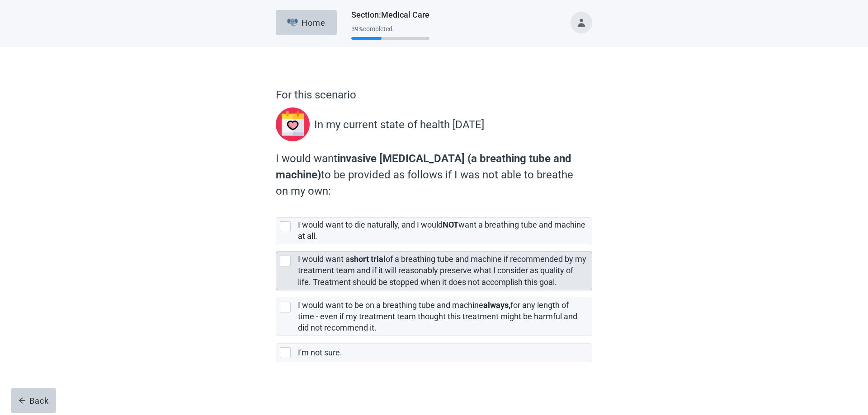
click at [288, 259] on div "[object Object], checkbox, not selected" at bounding box center [285, 261] width 11 height 11
click at [276, 245] on input "I would want a short trial of a breathing tube and machine if recommended by my…" at bounding box center [276, 245] width 0 height 0
checkbox input "true"
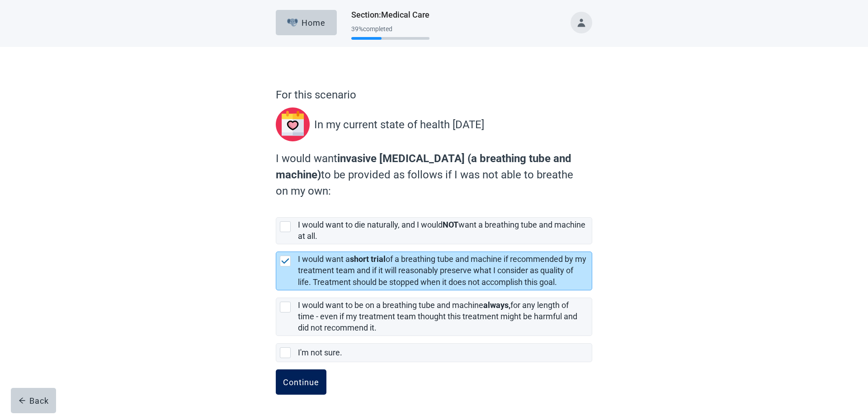
click at [298, 384] on div "Continue" at bounding box center [301, 382] width 36 height 9
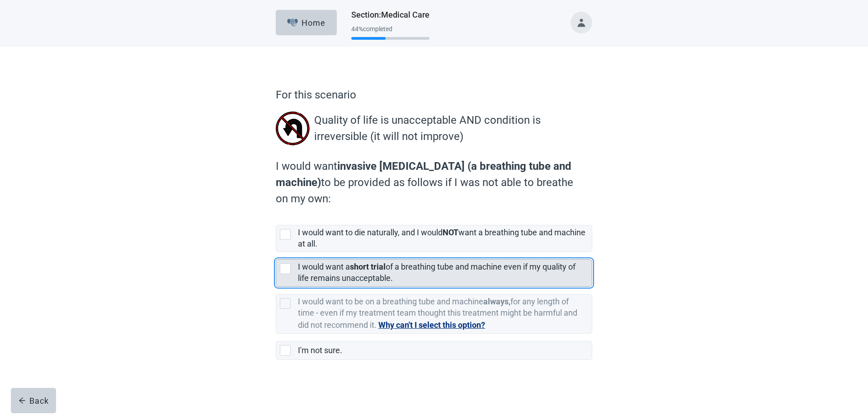
click at [288, 267] on div "[object Object], checkbox, not selected" at bounding box center [285, 269] width 11 height 11
click at [276, 253] on input "I would want a short trial of a breathing tube and machine even if my quality o…" at bounding box center [276, 252] width 0 height 0
checkbox input "true"
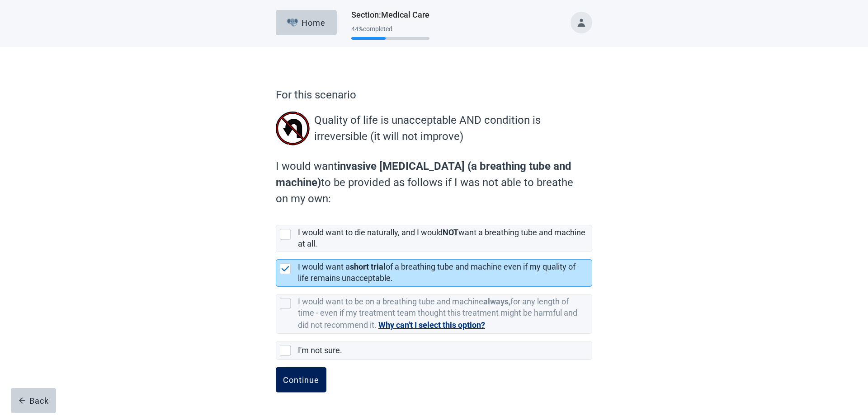
click at [308, 377] on div "Continue" at bounding box center [301, 380] width 36 height 9
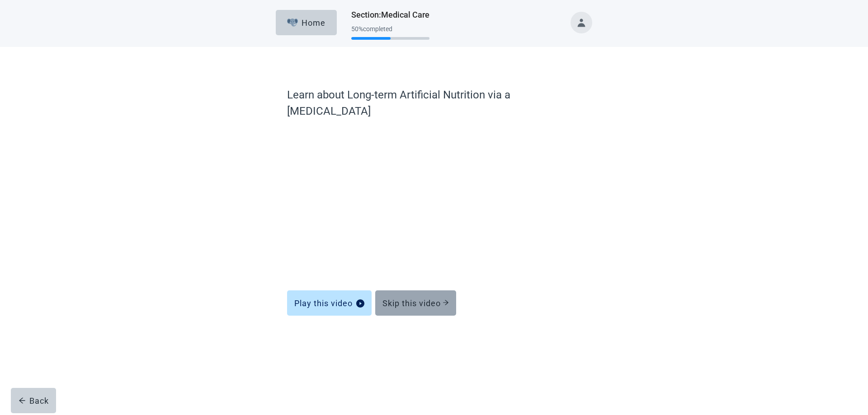
click at [415, 299] on div "Skip this video" at bounding box center [415, 303] width 66 height 9
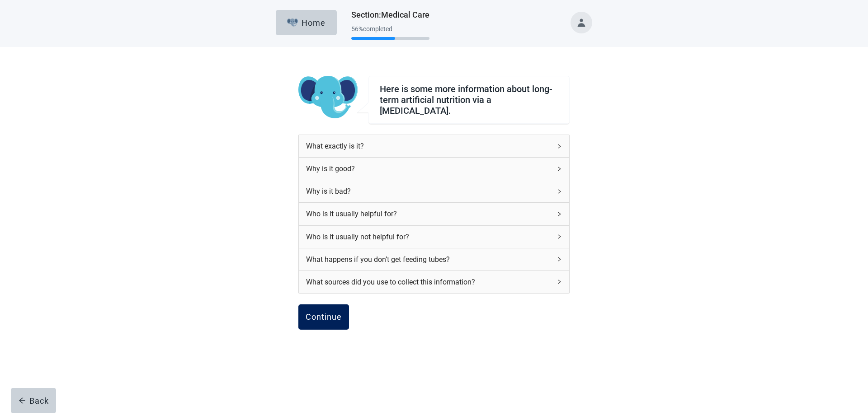
click at [341, 313] on div "Continue" at bounding box center [324, 317] width 36 height 9
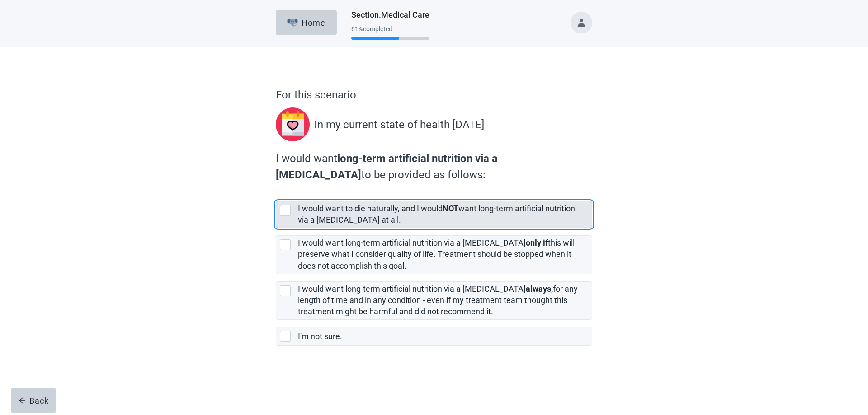
click at [283, 210] on div "[object Object], checkbox, not selected" at bounding box center [285, 210] width 11 height 11
click at [276, 194] on input "I would want to die naturally, and I would NOT want long-term artificial nutrit…" at bounding box center [276, 194] width 0 height 0
checkbox input "true"
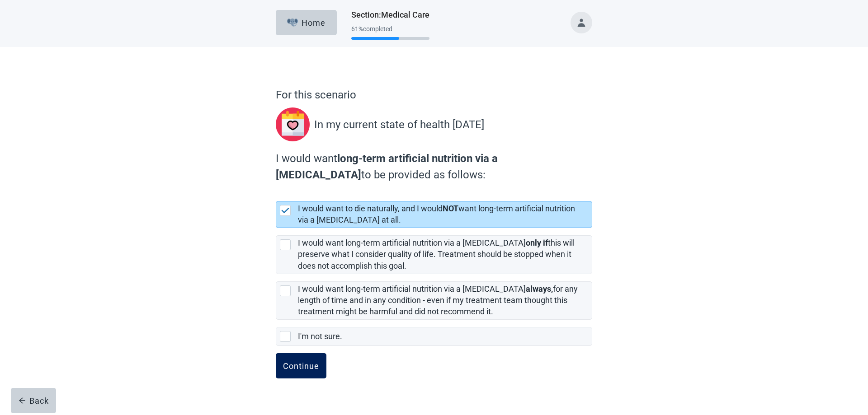
click at [297, 365] on div "Continue" at bounding box center [301, 366] width 36 height 9
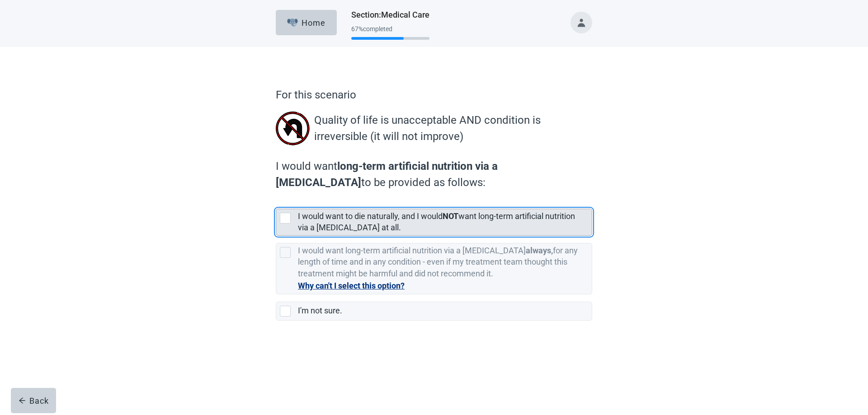
click at [283, 218] on div "[object Object], checkbox, not selected" at bounding box center [285, 218] width 11 height 11
click at [276, 202] on input "I would want to die naturally, and I would NOT want long-term artificial nutrit…" at bounding box center [276, 202] width 0 height 0
checkbox input "true"
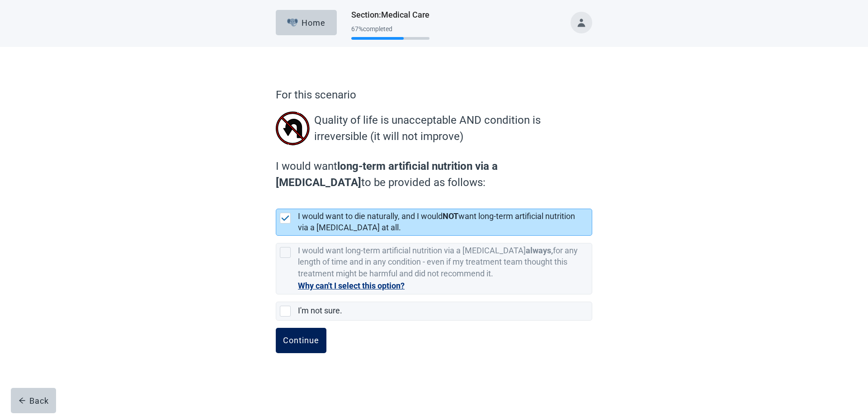
click at [296, 338] on div "Continue" at bounding box center [301, 340] width 36 height 9
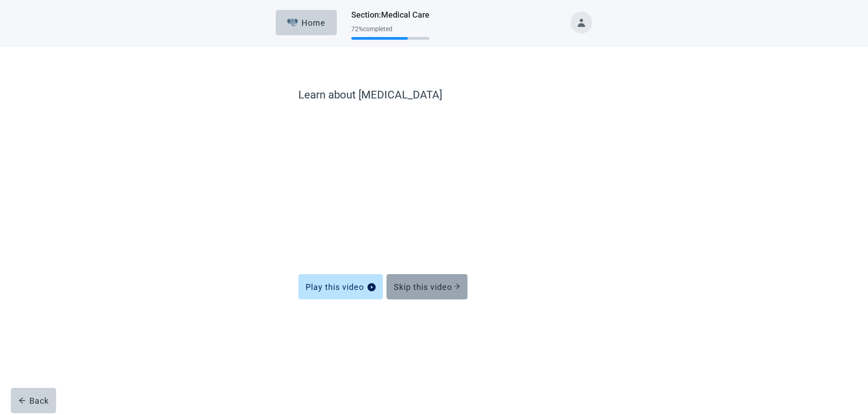
click at [425, 288] on div "Skip this video" at bounding box center [427, 287] width 66 height 9
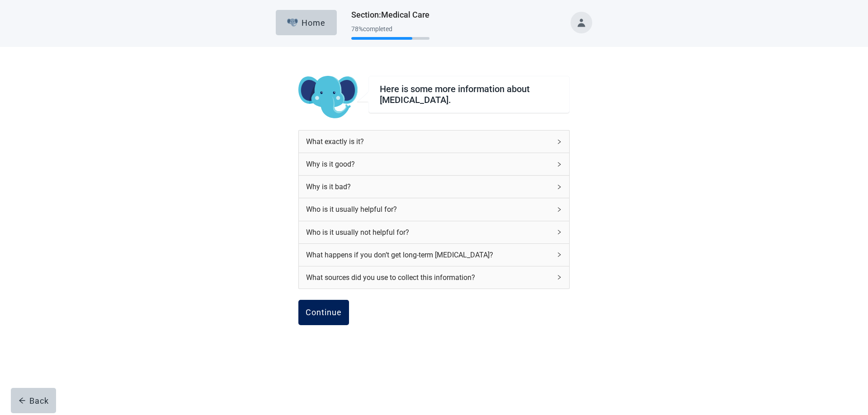
click at [326, 316] on div "Continue" at bounding box center [324, 312] width 36 height 9
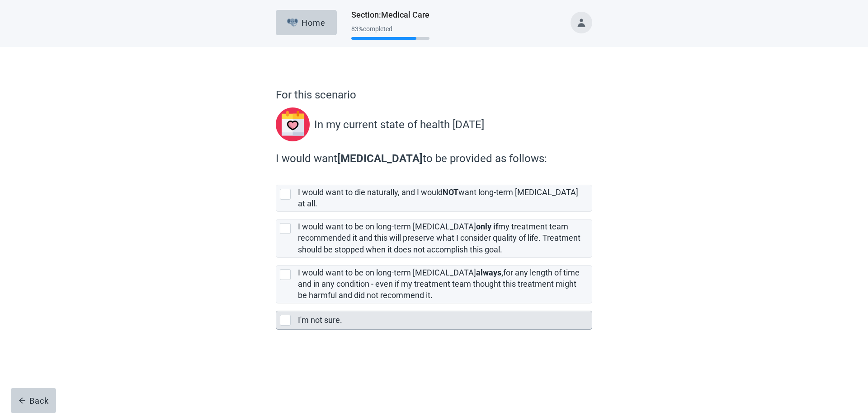
click at [285, 315] on div "I'm not sure., checkbox, not selected" at bounding box center [285, 320] width 11 height 11
click at [276, 304] on input "I'm not sure." at bounding box center [276, 304] width 0 height 0
checkbox input "true"
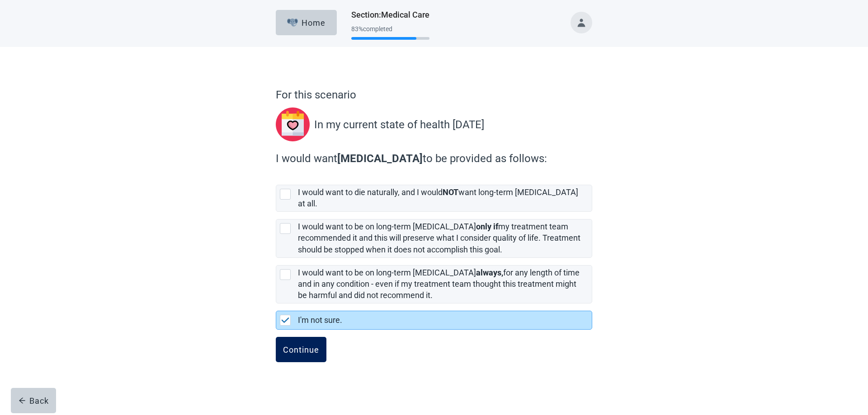
click at [299, 345] on div "Continue" at bounding box center [301, 349] width 36 height 9
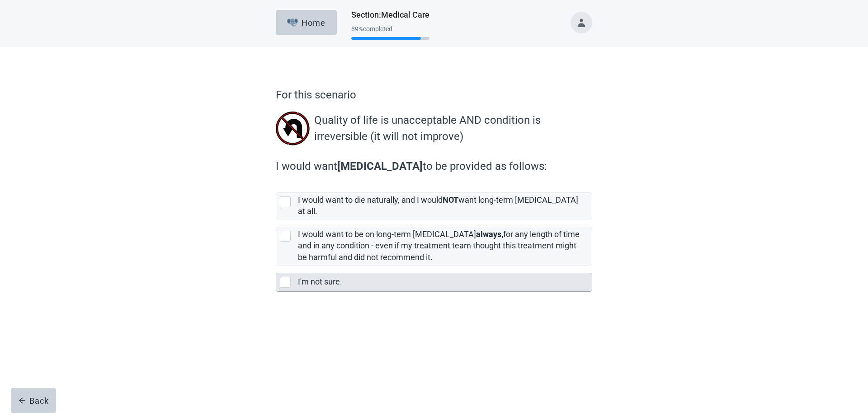
click at [284, 277] on div "I'm not sure., checkbox, not selected" at bounding box center [285, 282] width 11 height 11
click at [276, 266] on input "I'm not sure." at bounding box center [276, 266] width 0 height 0
checkbox input "true"
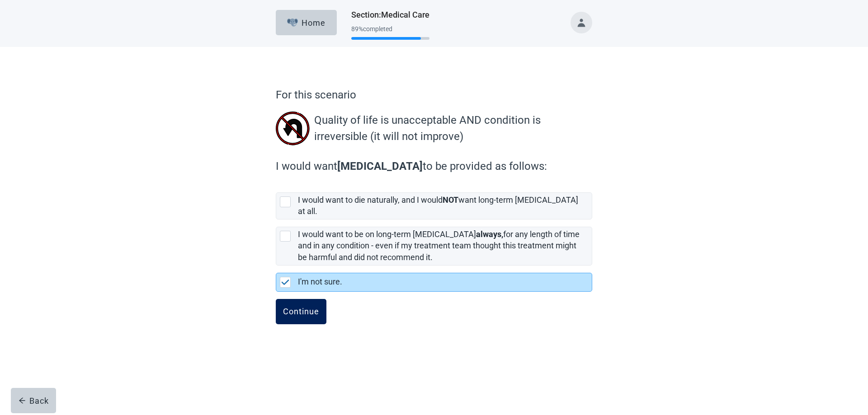
click at [295, 307] on div "Continue" at bounding box center [301, 311] width 36 height 9
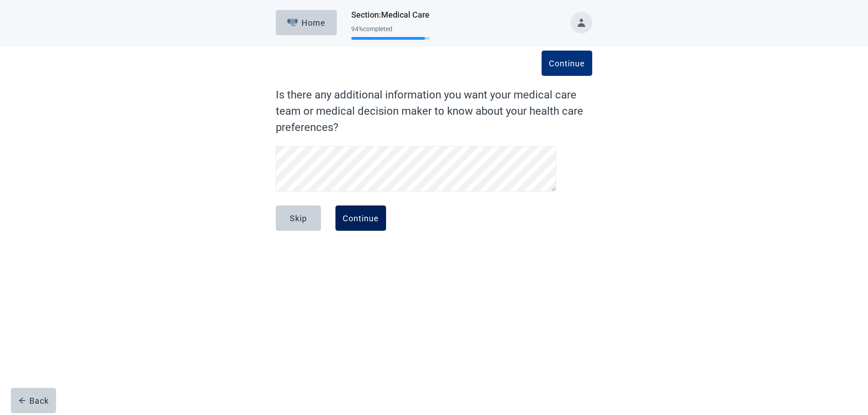
click at [362, 219] on div "Continue" at bounding box center [361, 218] width 36 height 9
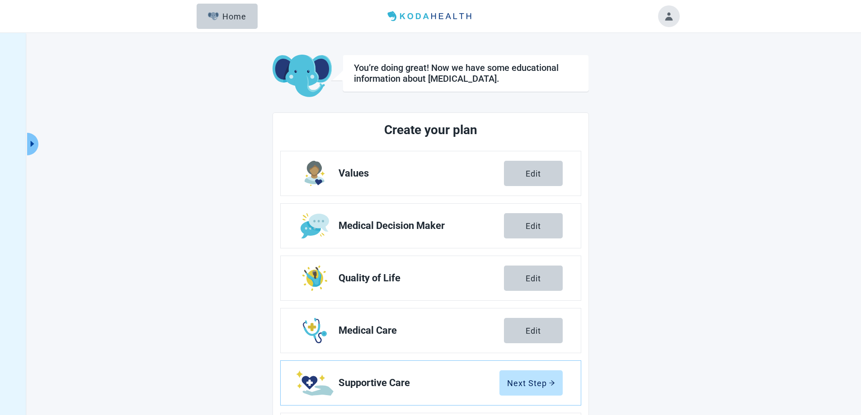
scroll to position [65, 0]
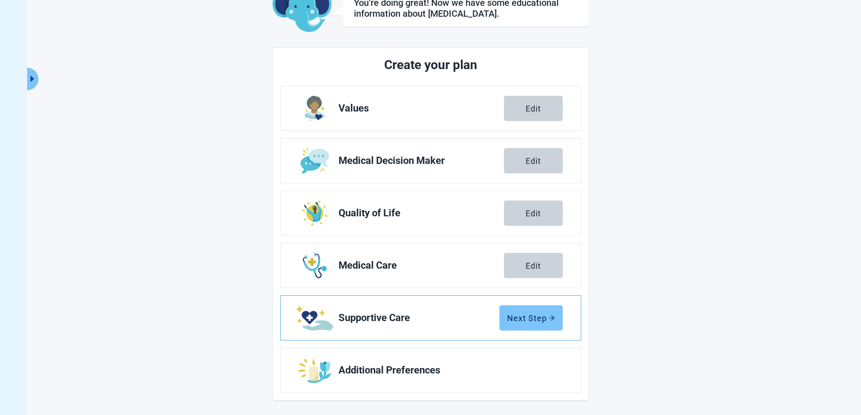
click at [529, 323] on div "Next Step" at bounding box center [531, 318] width 48 height 9
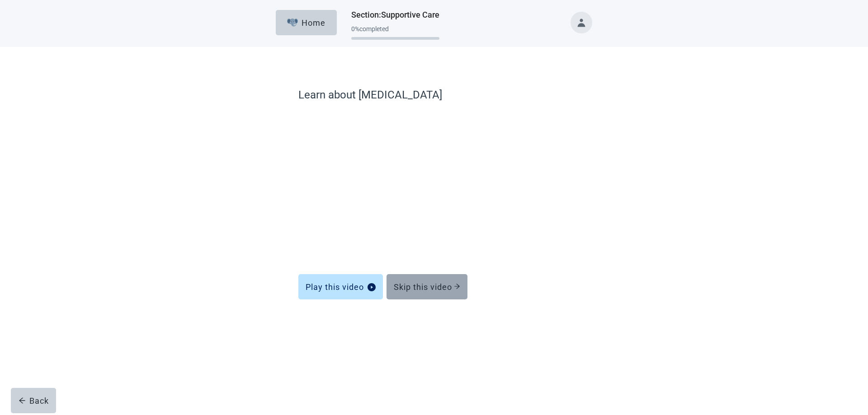
click at [420, 288] on div "Skip this video" at bounding box center [427, 287] width 66 height 9
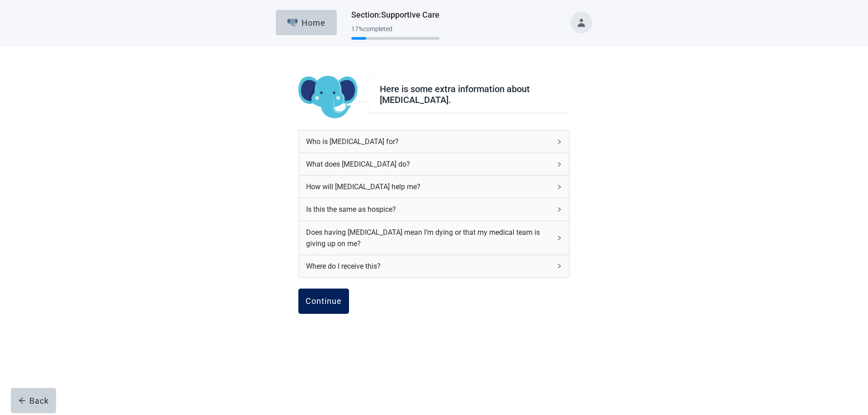
click at [339, 300] on div "Continue" at bounding box center [324, 301] width 36 height 9
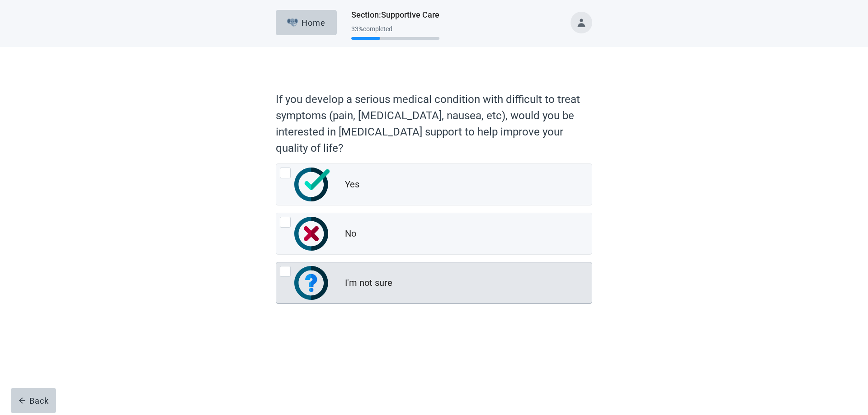
click at [286, 271] on div "I'm not sure, radio button, not checked" at bounding box center [285, 271] width 11 height 11
click at [276, 263] on input "I'm not sure" at bounding box center [276, 262] width 0 height 0
radio input "true"
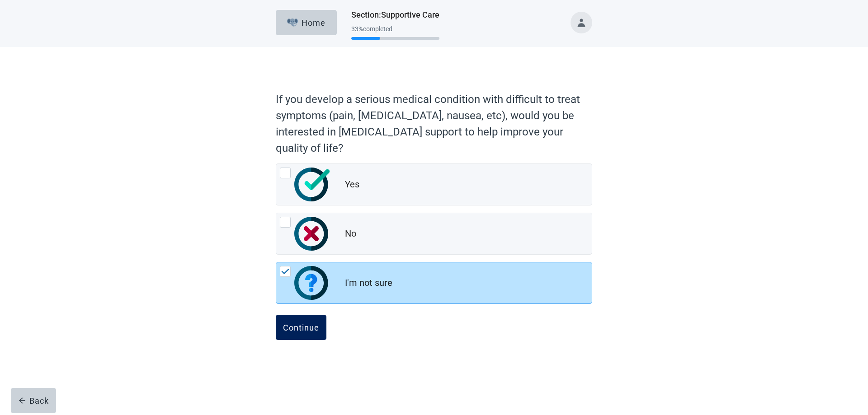
click at [297, 323] on div "Continue" at bounding box center [301, 327] width 36 height 9
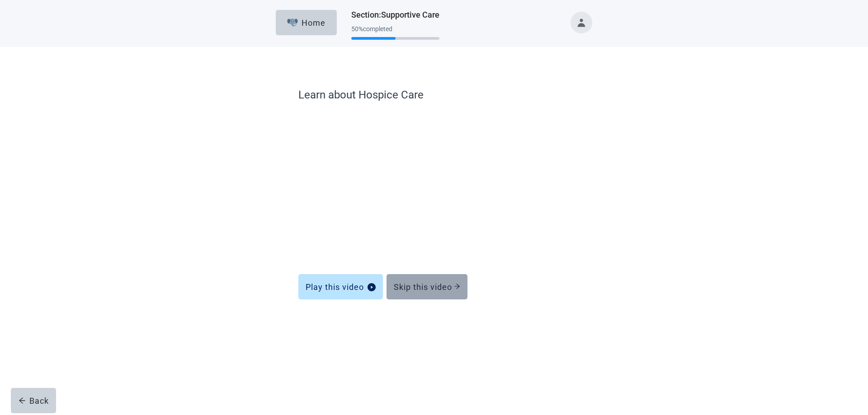
click at [436, 287] on div "Skip this video" at bounding box center [427, 287] width 66 height 9
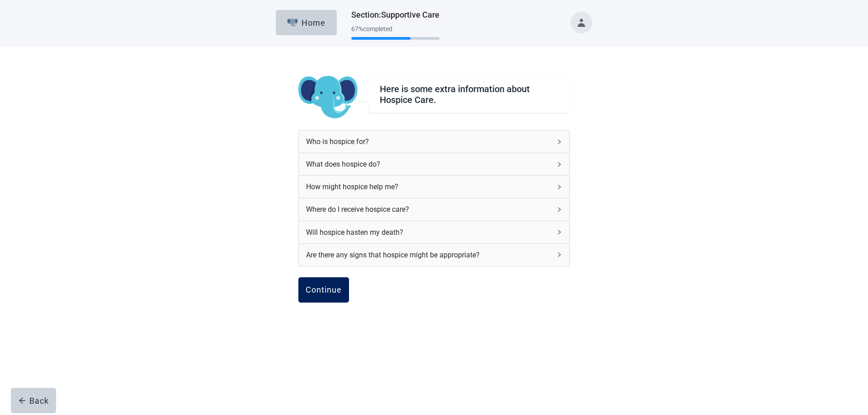
click at [332, 291] on div "Continue" at bounding box center [324, 290] width 36 height 9
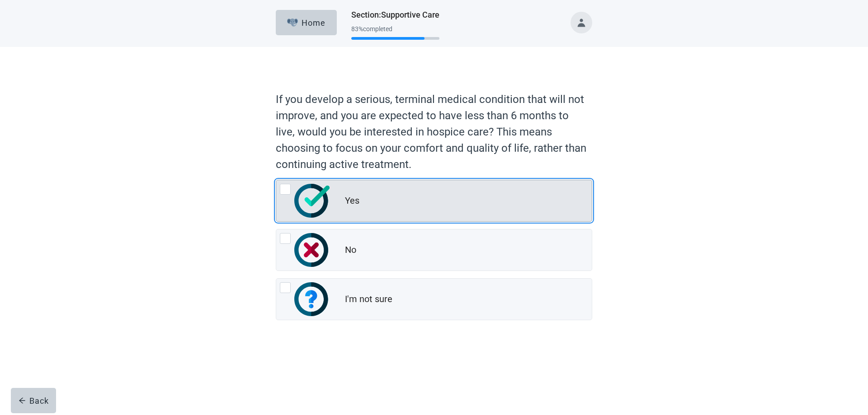
click at [283, 189] on div "Yes, radio button, not checked" at bounding box center [285, 189] width 11 height 11
click at [276, 180] on input "Yes" at bounding box center [276, 180] width 0 height 0
radio input "true"
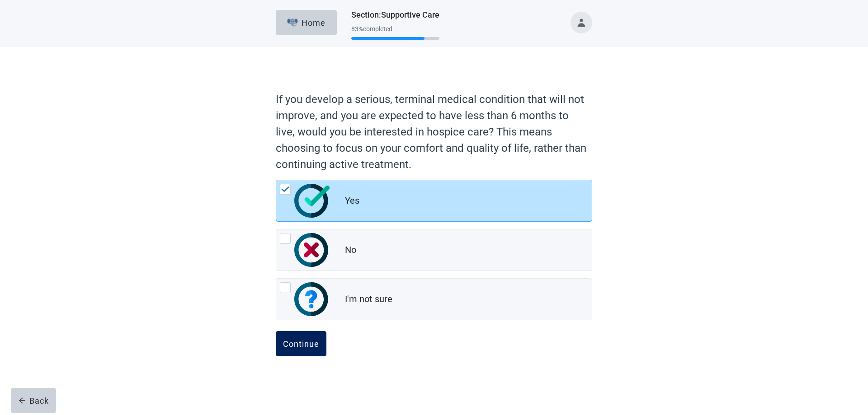
click at [292, 344] on div "Continue" at bounding box center [301, 343] width 36 height 9
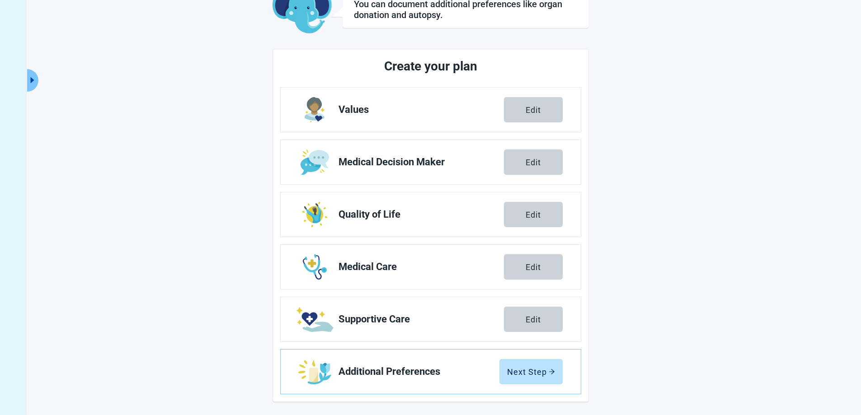
scroll to position [65, 0]
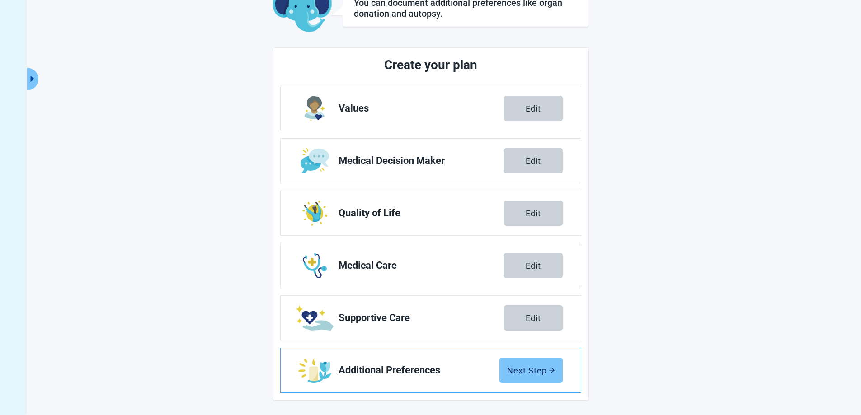
click at [514, 370] on div "Next Step" at bounding box center [531, 370] width 48 height 9
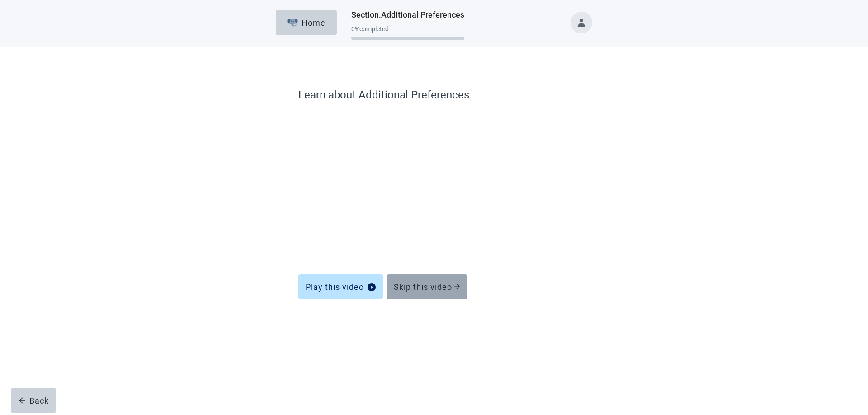
click at [415, 287] on div "Skip this video" at bounding box center [427, 287] width 66 height 9
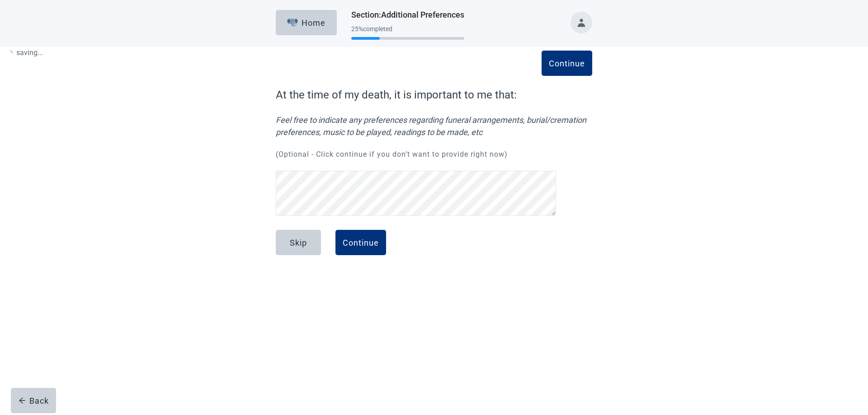
click at [440, 275] on div "Skip Continue" at bounding box center [434, 252] width 316 height 45
click at [357, 245] on div "Continue" at bounding box center [361, 242] width 36 height 9
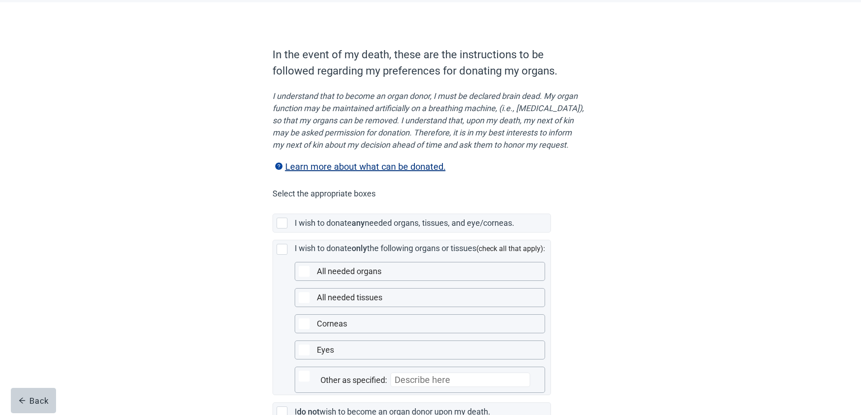
scroll to position [90, 0]
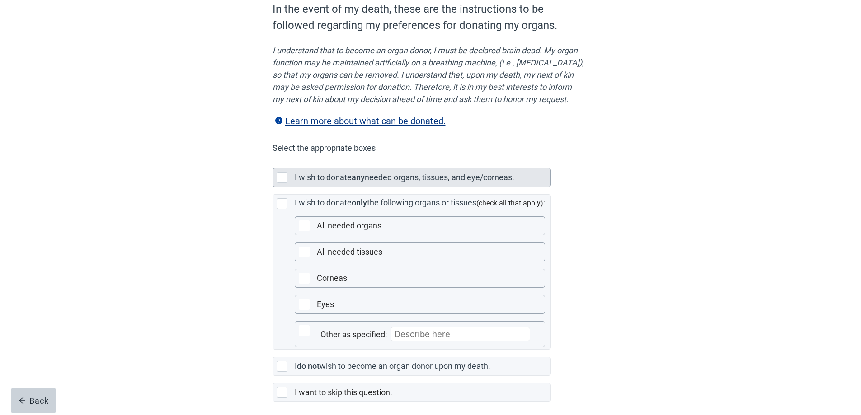
click at [279, 183] on div "Main content" at bounding box center [282, 177] width 11 height 11
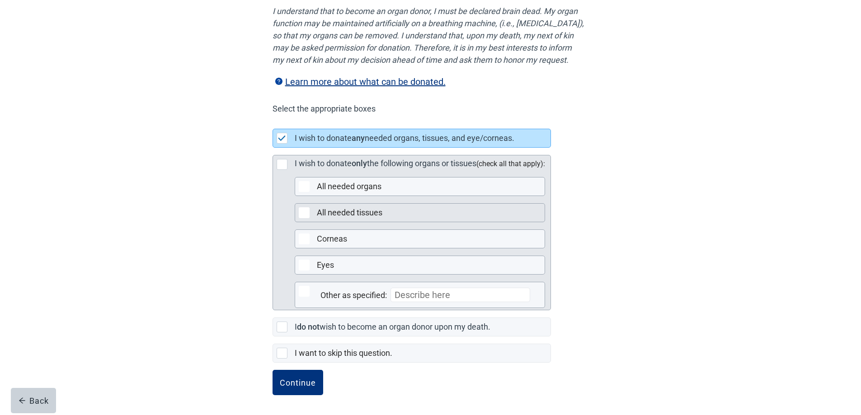
scroll to position [142, 0]
click at [283, 163] on div "Main content" at bounding box center [282, 164] width 11 height 11
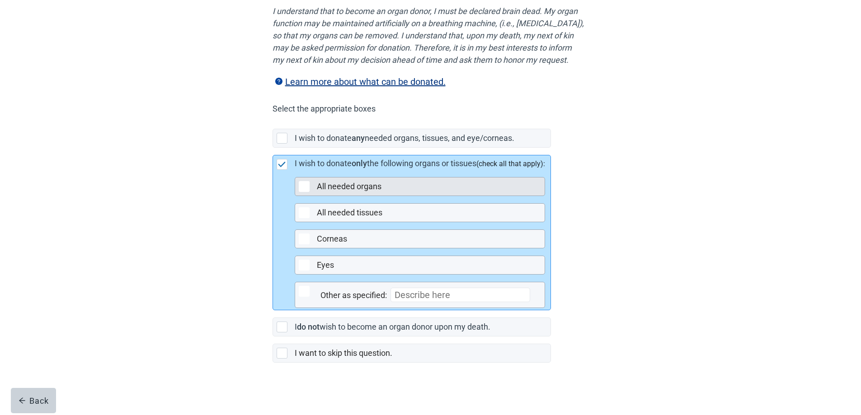
click at [400, 188] on div "All needed organs" at bounding box center [428, 186] width 222 height 11
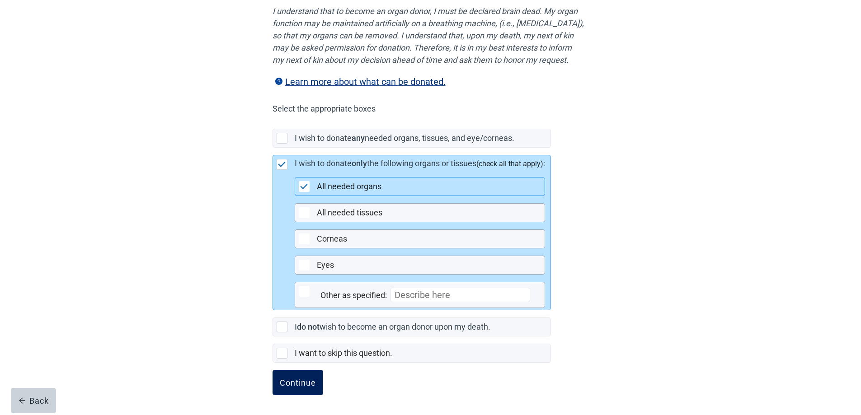
click at [302, 382] on div "Continue" at bounding box center [298, 382] width 36 height 9
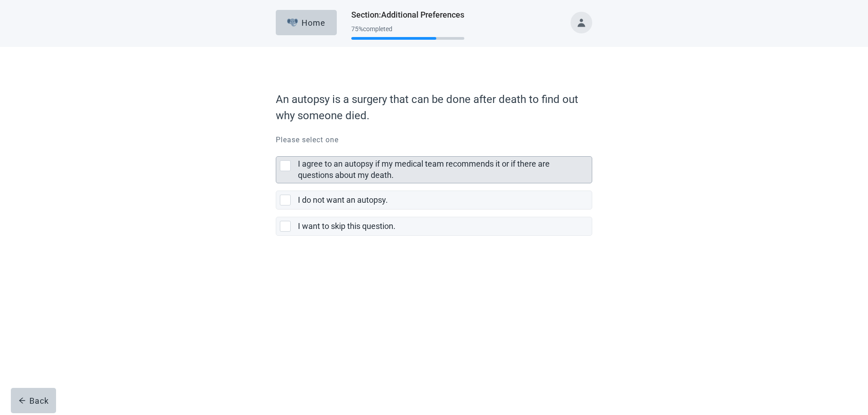
click at [284, 165] on div "I agree to an autopsy if my medical team recommends it or if there are question…" at bounding box center [285, 165] width 11 height 11
click at [276, 150] on input "I agree to an autopsy if my medical team recommends it or if there are question…" at bounding box center [276, 149] width 0 height 0
checkbox input "true"
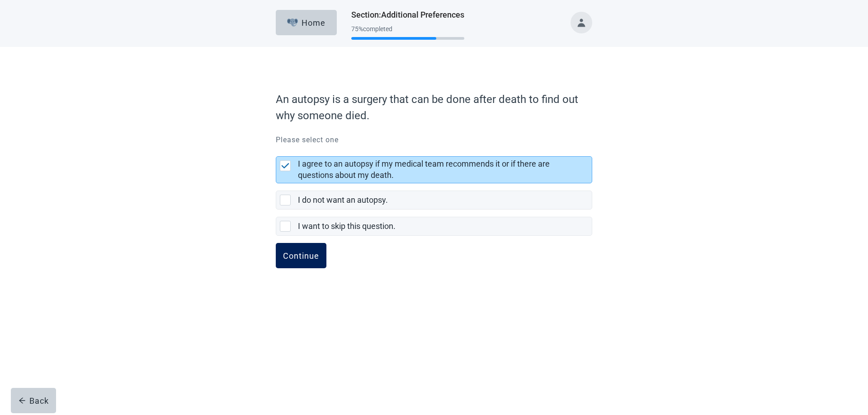
click at [295, 256] on div "Continue" at bounding box center [301, 255] width 36 height 9
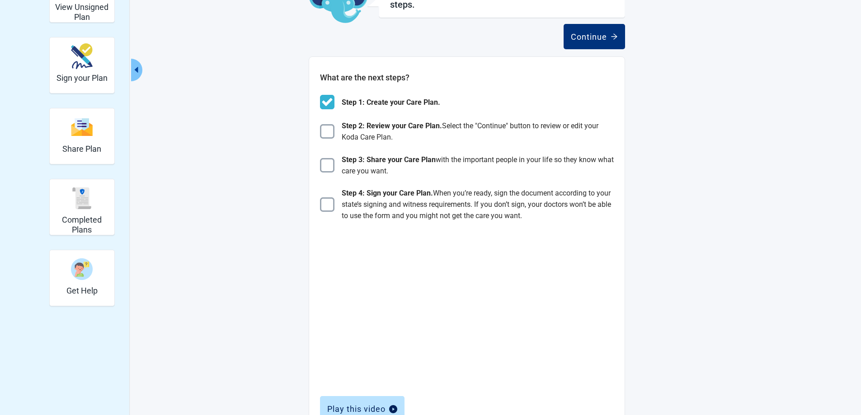
scroll to position [90, 0]
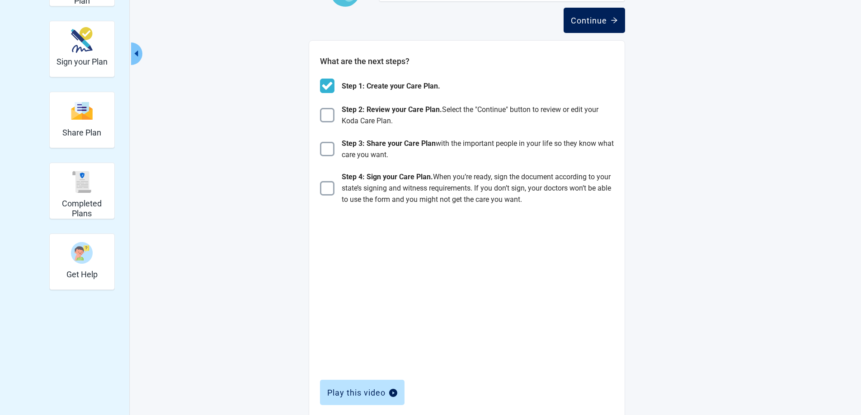
click at [592, 18] on div "Continue" at bounding box center [594, 20] width 47 height 9
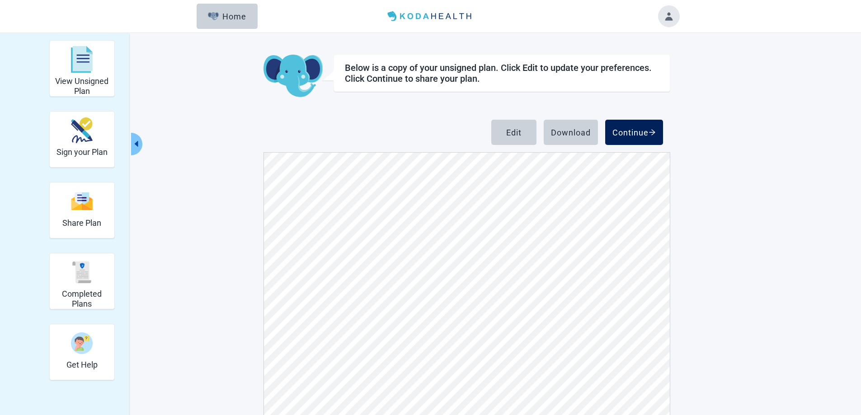
click at [619, 136] on div "Continue" at bounding box center [634, 132] width 43 height 9
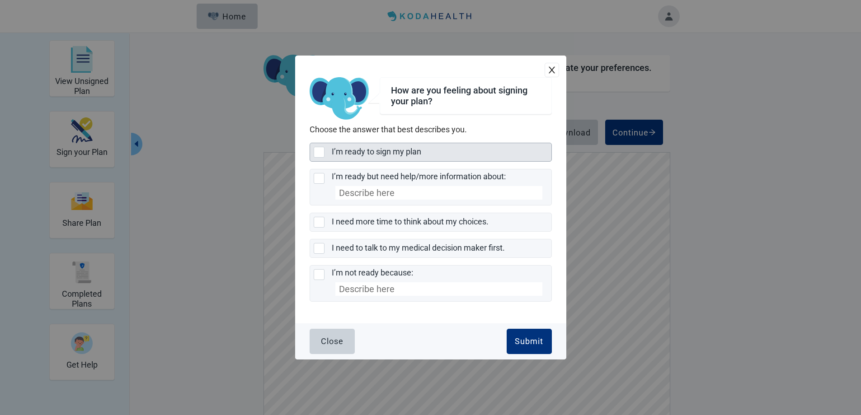
click at [320, 153] on div "I’m ready to sign my plan, checkbox, not selected" at bounding box center [319, 152] width 11 height 11
click at [310, 143] on input "I’m ready to sign my plan" at bounding box center [310, 143] width 0 height 0
checkbox input "true"
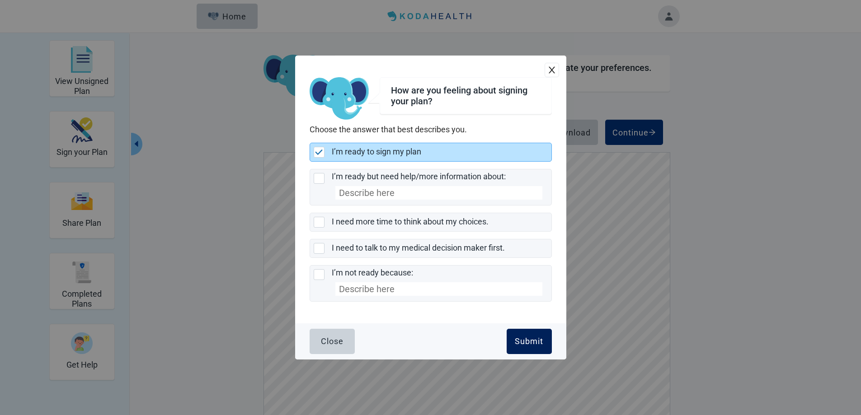
click at [536, 344] on div "Submit" at bounding box center [529, 341] width 28 height 9
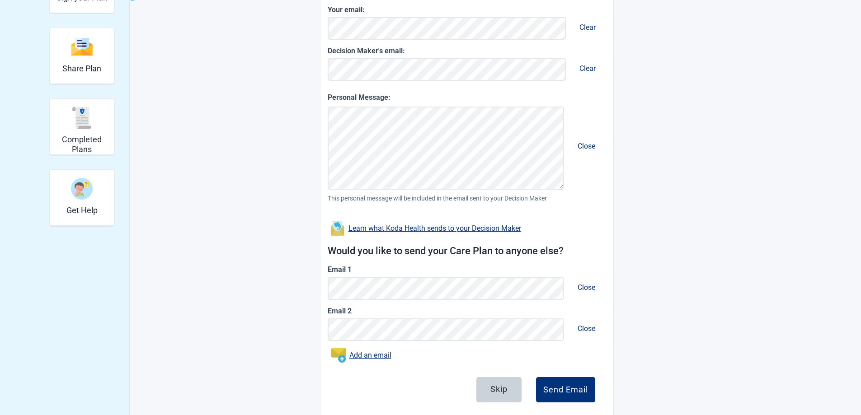
scroll to position [175, 0]
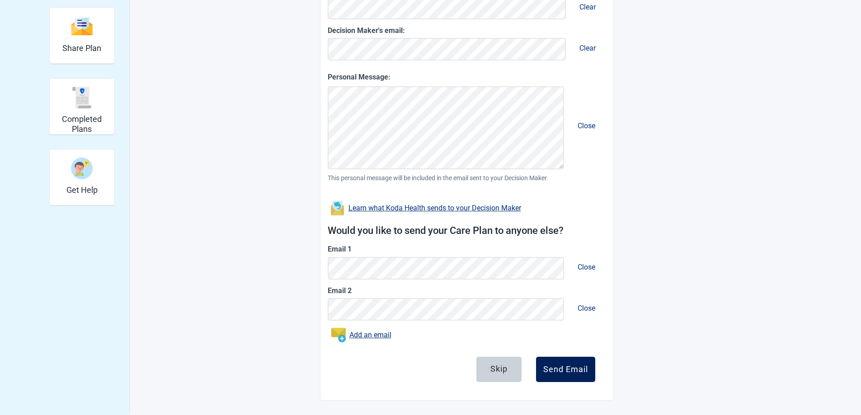
click at [553, 372] on div "Send Email" at bounding box center [565, 369] width 45 height 9
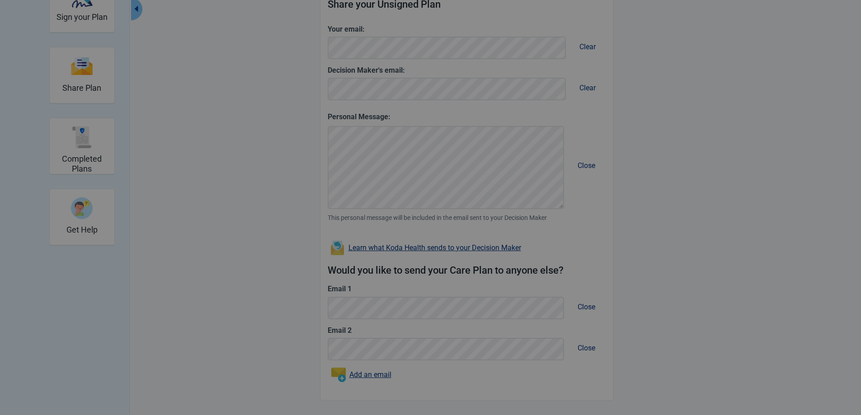
scroll to position [135, 0]
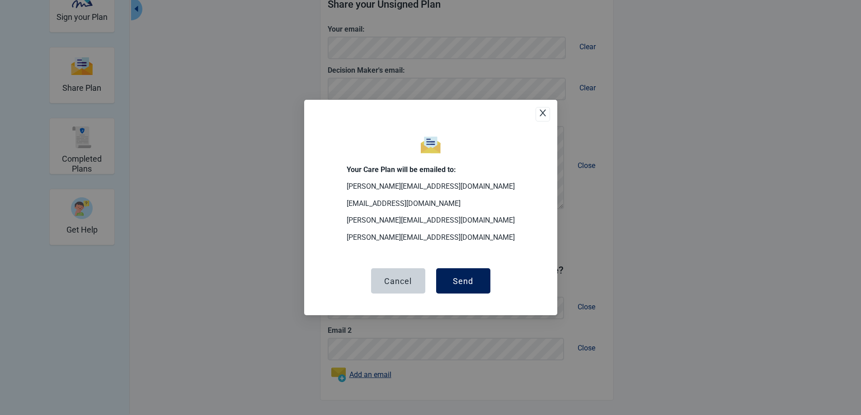
click at [460, 283] on div "Send" at bounding box center [463, 281] width 20 height 9
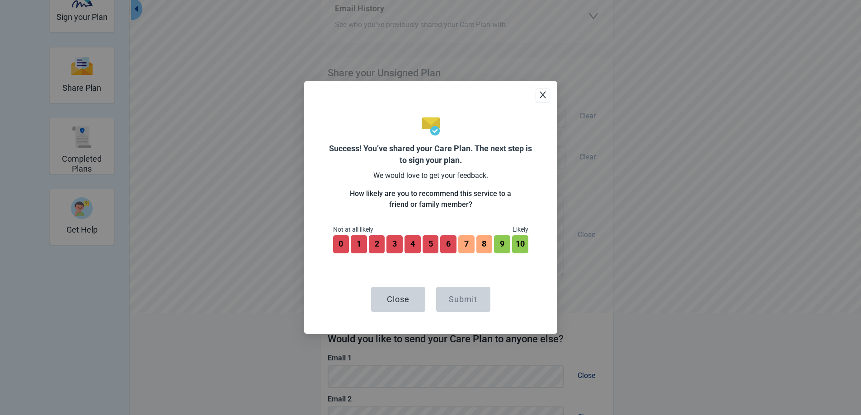
scroll to position [204, 0]
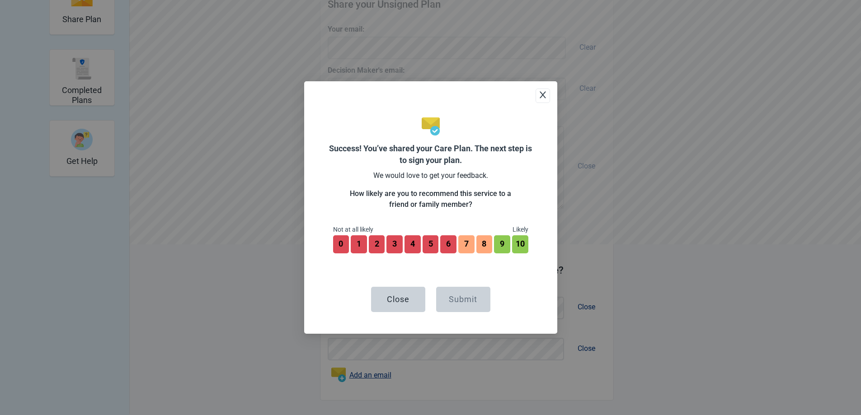
click at [526, 247] on button "10" at bounding box center [520, 245] width 16 height 18
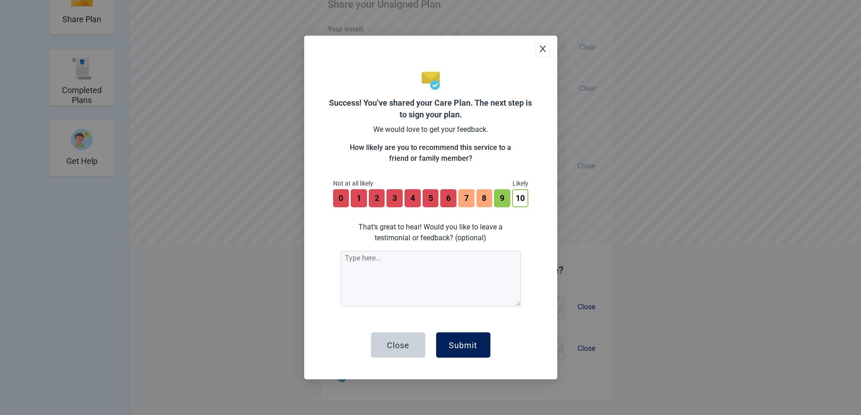
click at [461, 347] on div "Submit" at bounding box center [463, 345] width 28 height 9
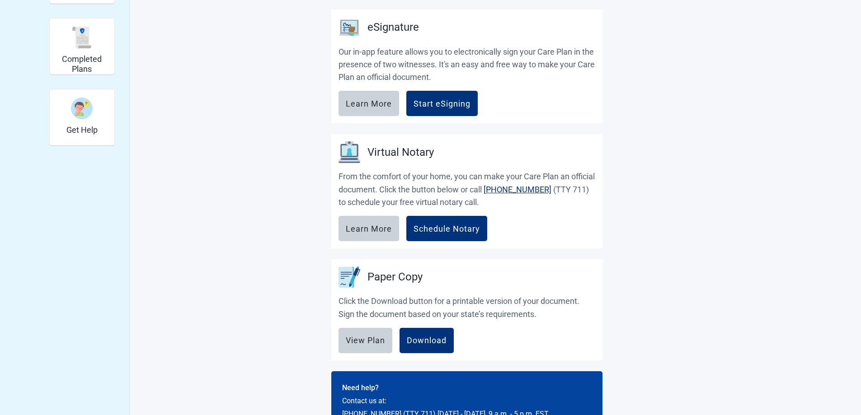
scroll to position [249, 0]
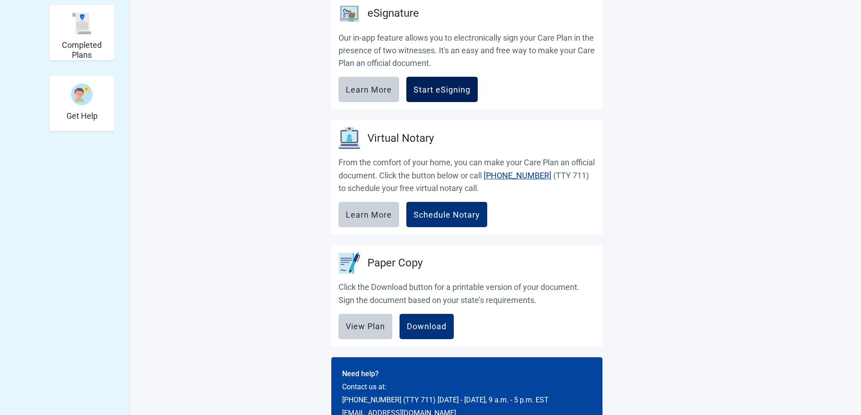
click at [441, 94] on div "Start eSigning" at bounding box center [442, 89] width 57 height 9
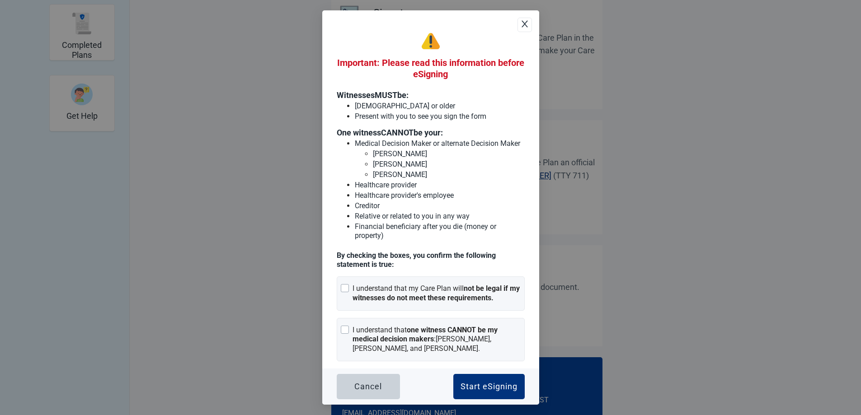
click at [521, 26] on icon "close" at bounding box center [524, 23] width 9 height 9
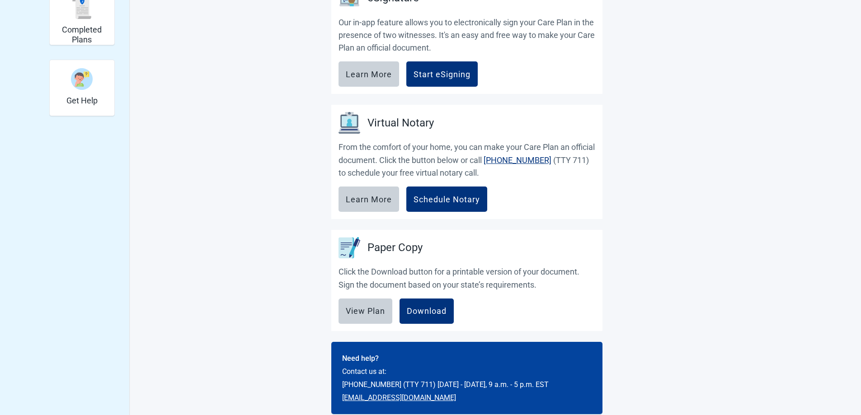
scroll to position [278, 0]
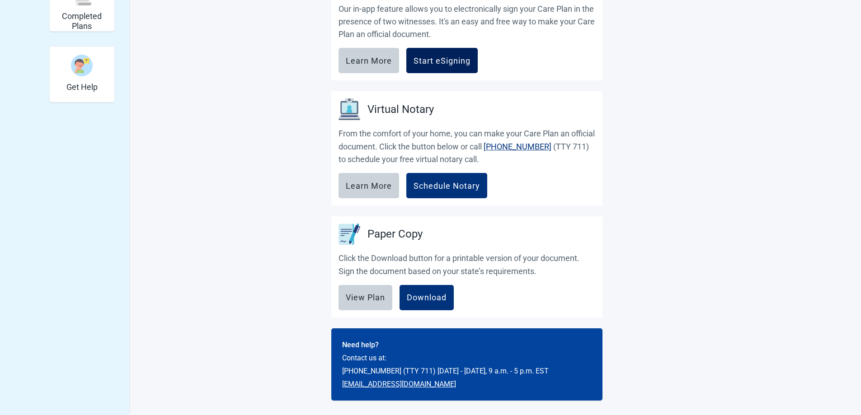
click at [452, 67] on button "Start eSigning" at bounding box center [441, 60] width 71 height 25
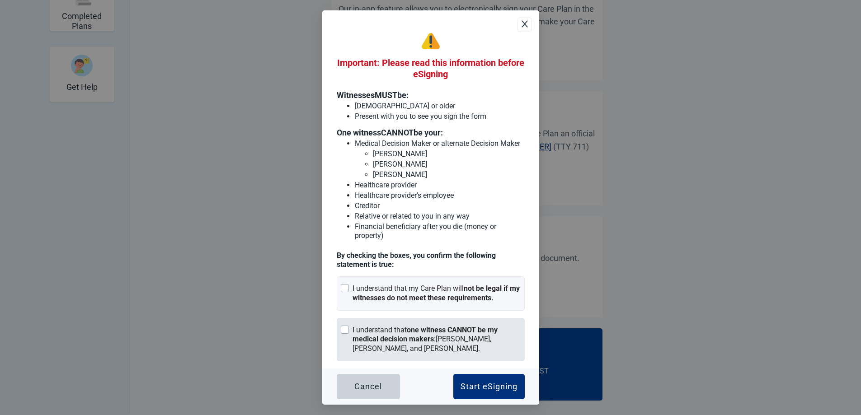
click at [345, 332] on div at bounding box center [345, 330] width 8 height 8
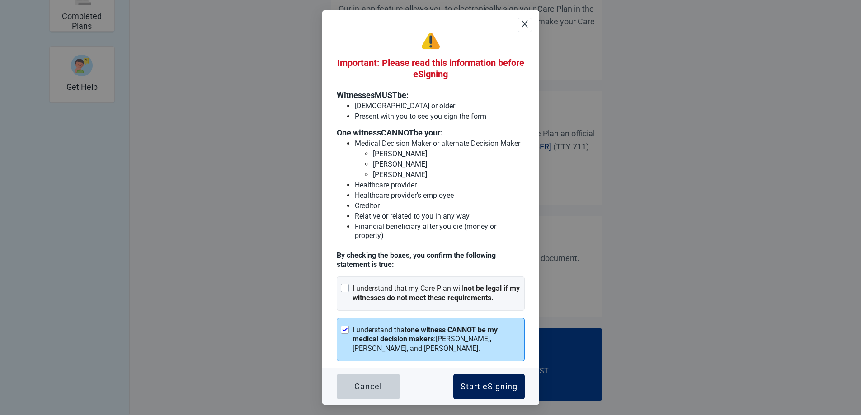
click at [478, 391] on div "Start eSigning" at bounding box center [489, 386] width 57 height 9
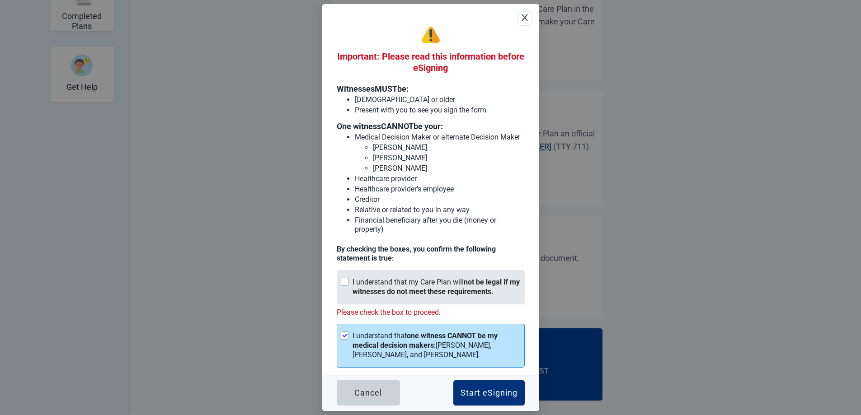
click at [344, 283] on div at bounding box center [345, 282] width 8 height 8
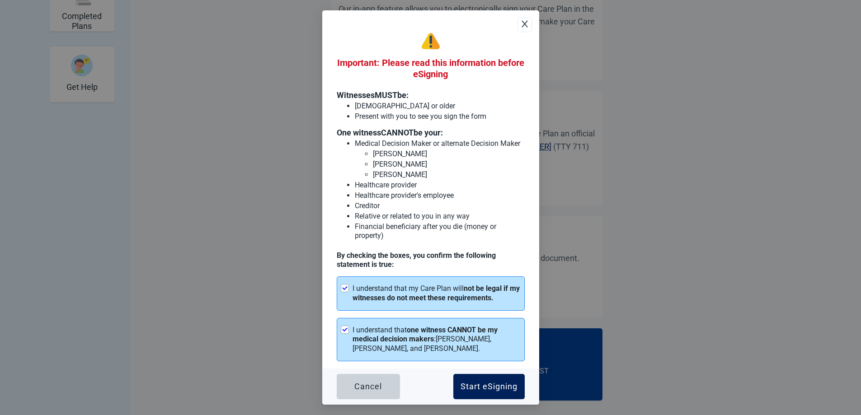
click at [485, 384] on div "Start eSigning" at bounding box center [489, 386] width 57 height 9
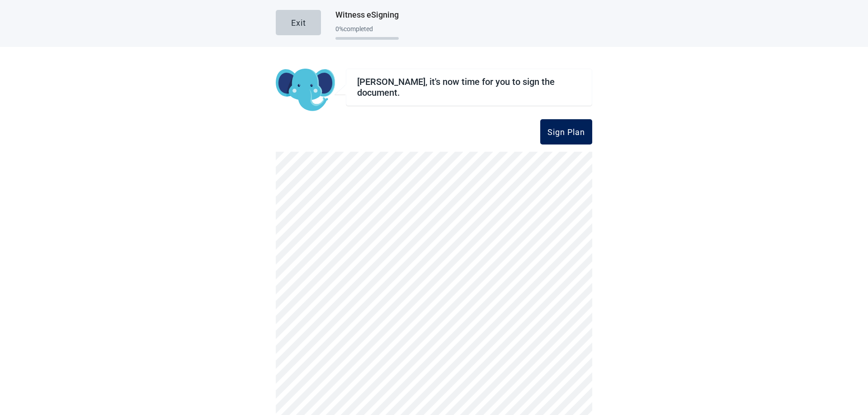
click at [557, 132] on div "Sign Plan" at bounding box center [566, 131] width 38 height 9
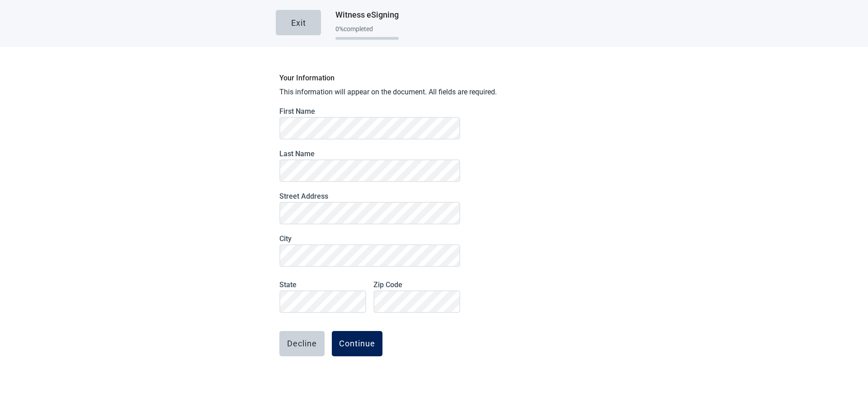
click at [353, 339] on div "Continue" at bounding box center [357, 343] width 36 height 9
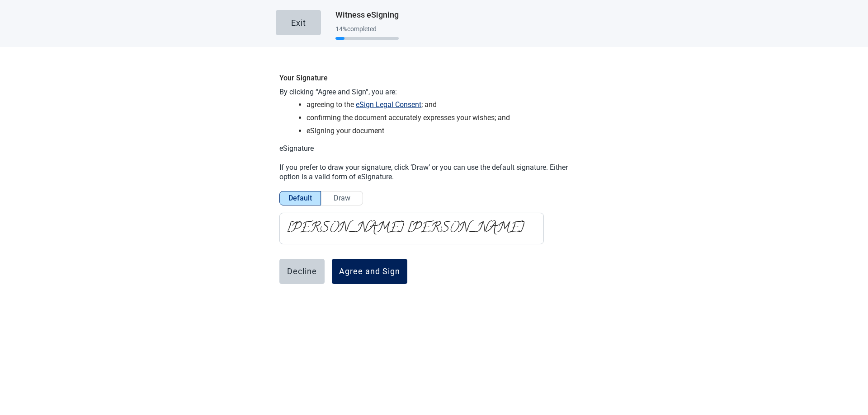
click at [365, 272] on div "Agree and Sign" at bounding box center [369, 271] width 61 height 9
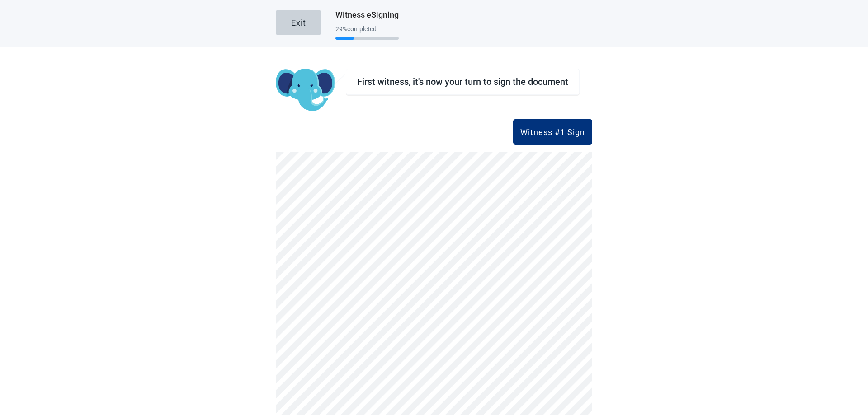
scroll to position [70, 0]
